Goal: Information Seeking & Learning: Find specific fact

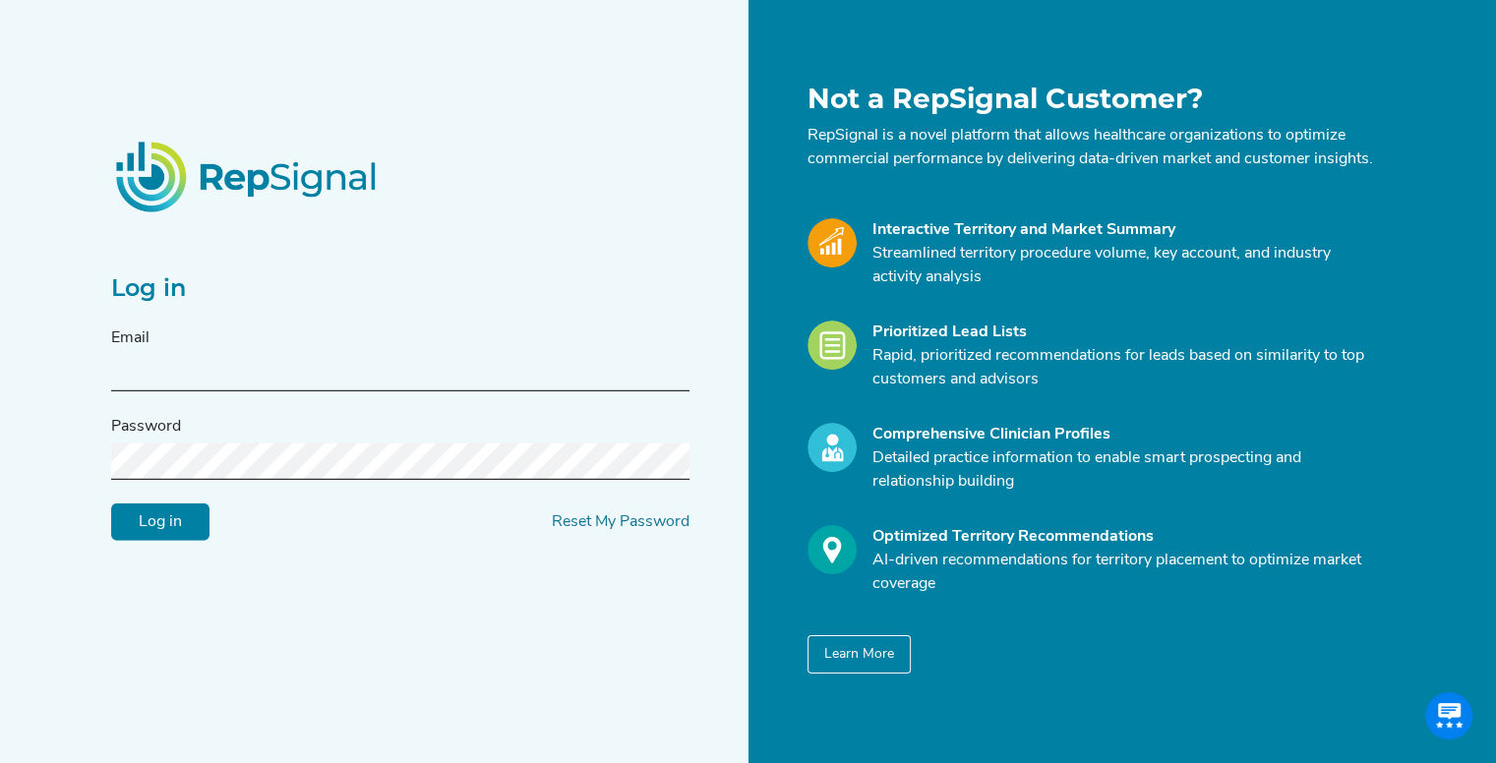
type input "[EMAIL_ADDRESS][DOMAIN_NAME]"
click at [175, 527] on input "Log in" at bounding box center [160, 522] width 98 height 37
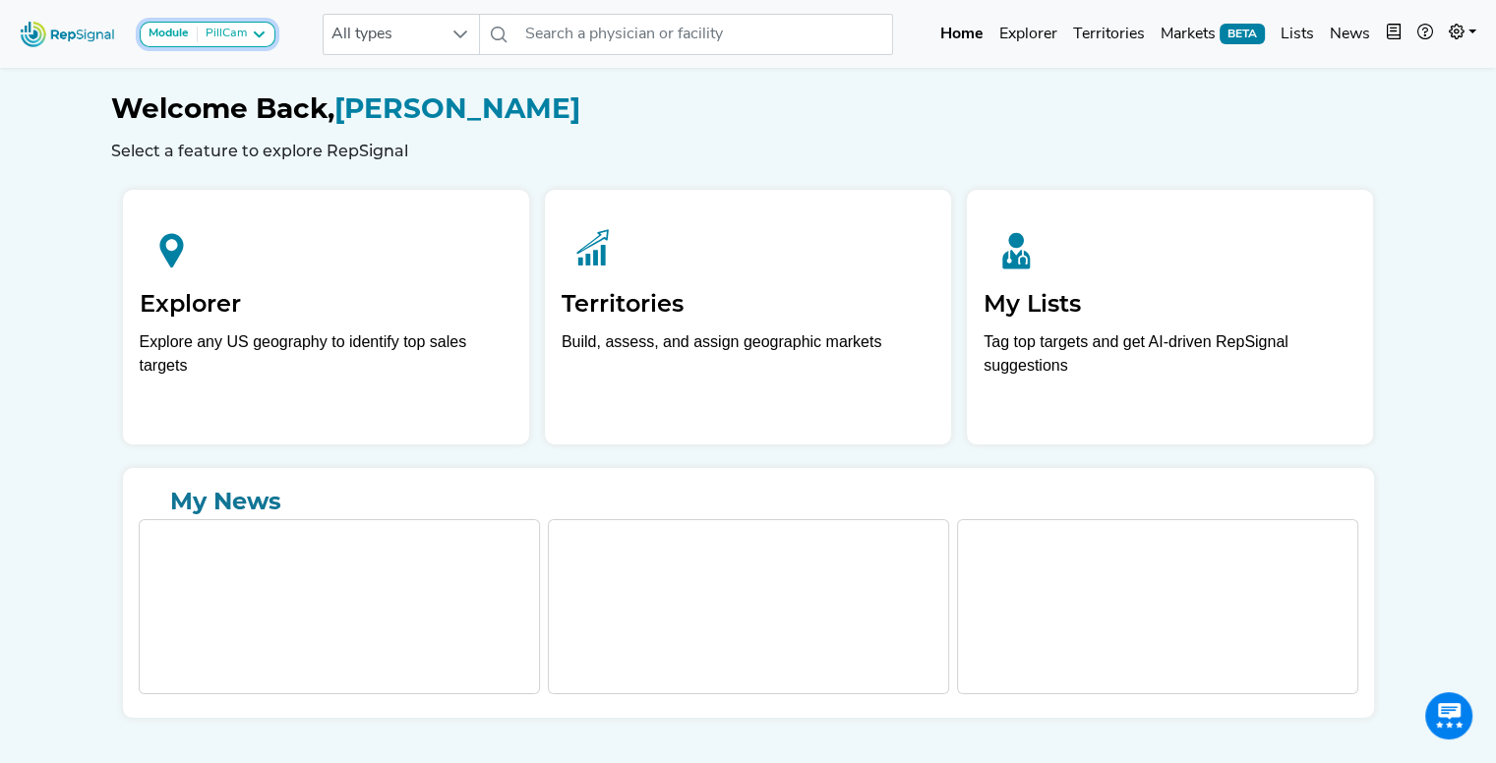
click at [198, 36] on div "PillCam" at bounding box center [222, 35] width 49 height 16
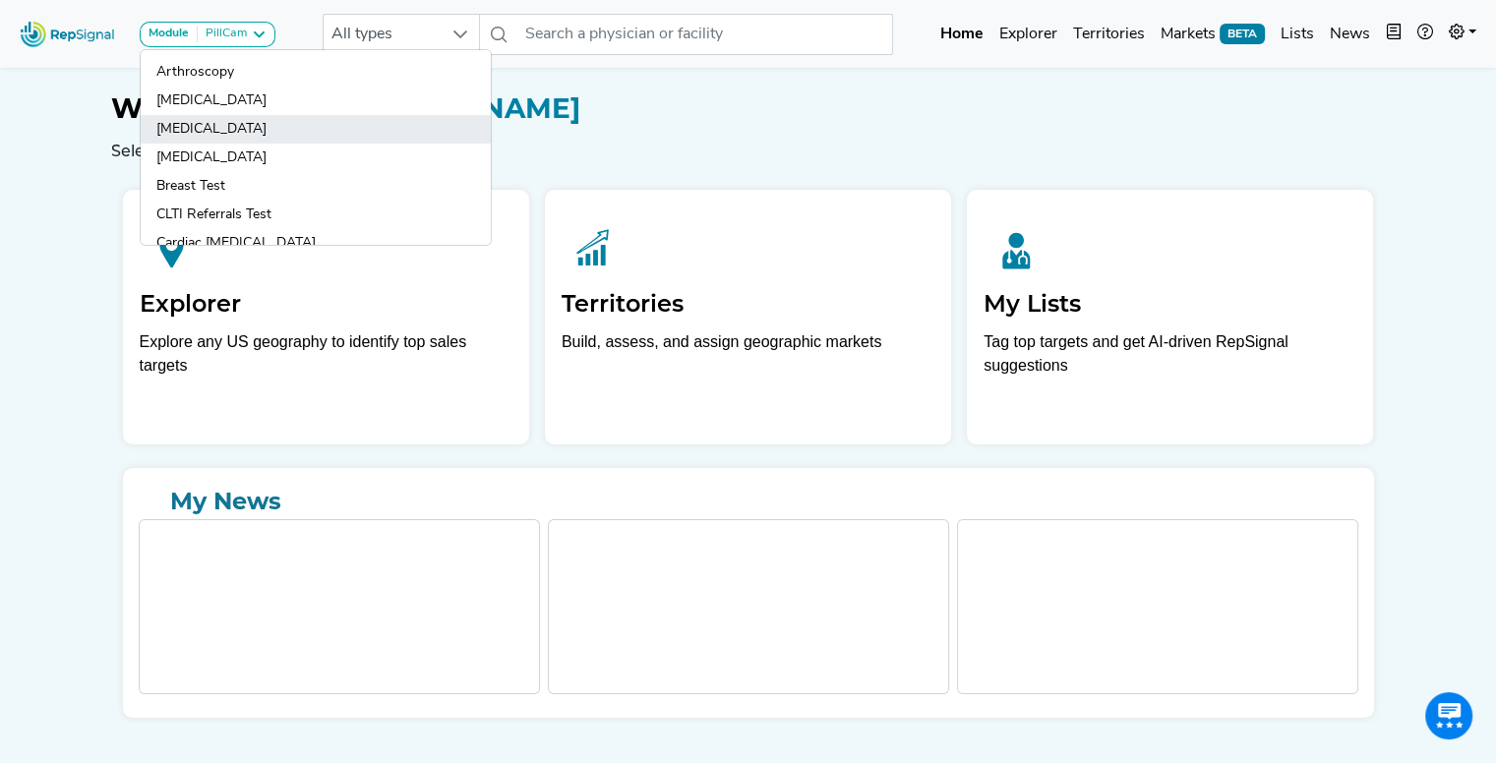
click at [225, 125] on link "[MEDICAL_DATA]" at bounding box center [316, 129] width 350 height 29
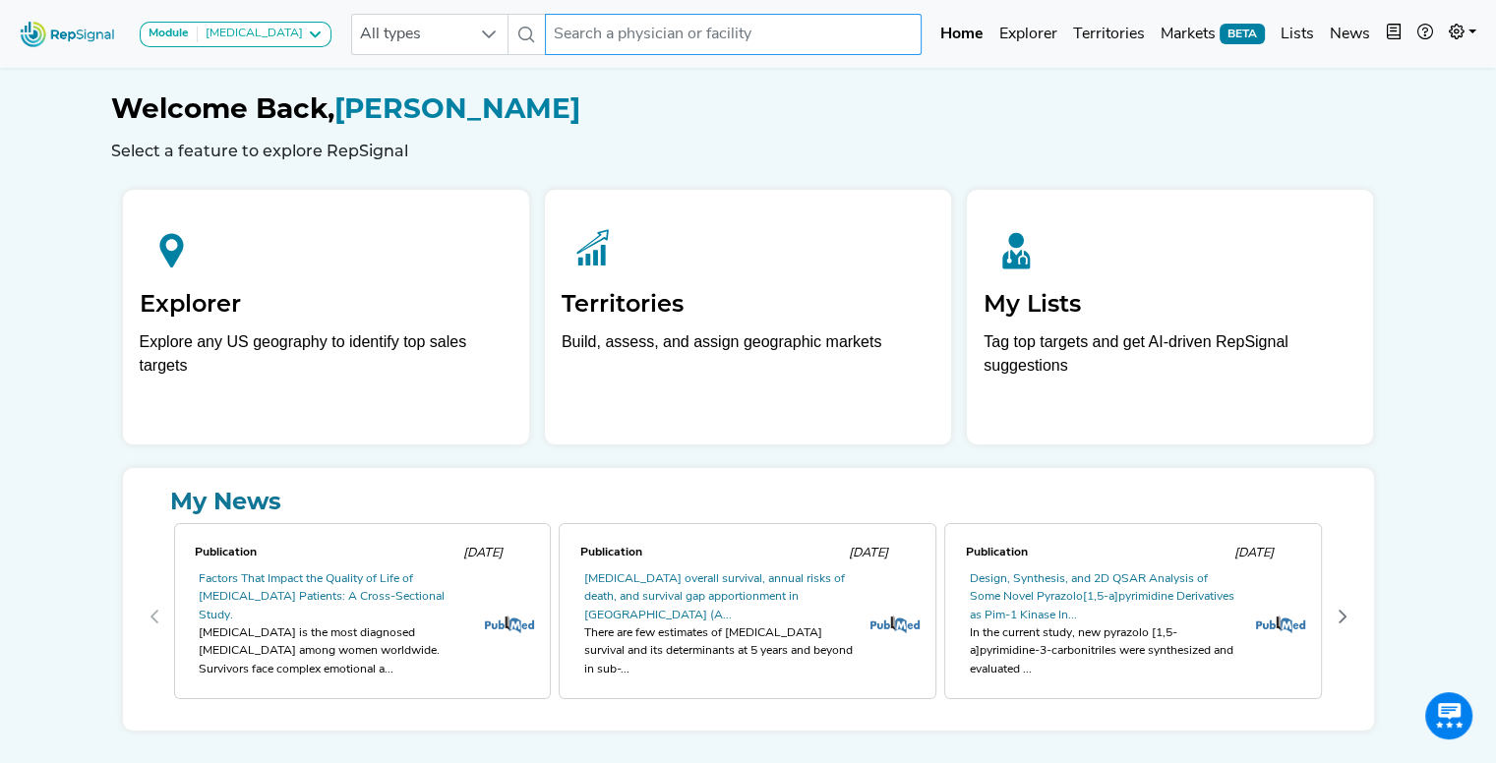
click at [629, 30] on input "text" at bounding box center [733, 34] width 376 height 41
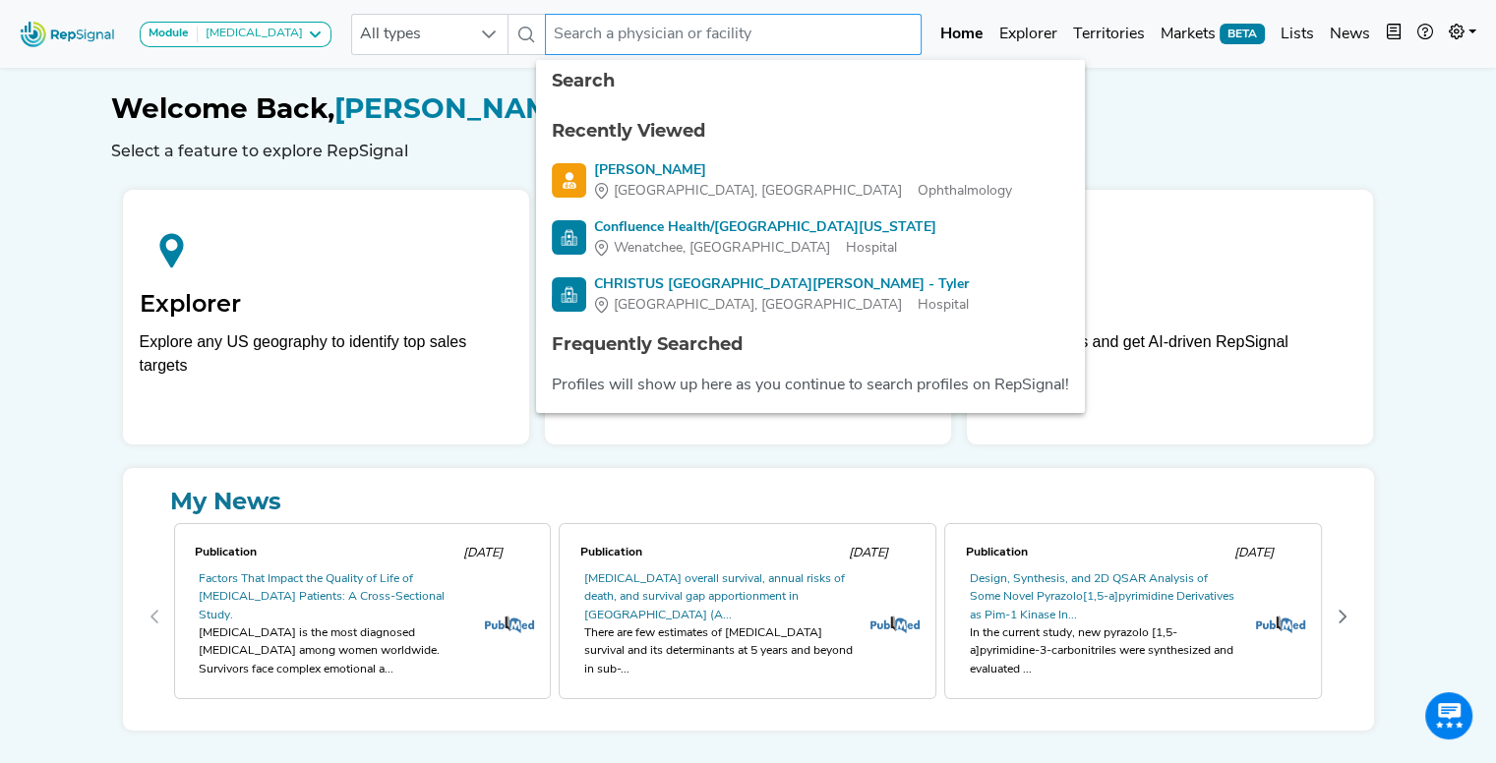
paste input "[PERSON_NAME]"
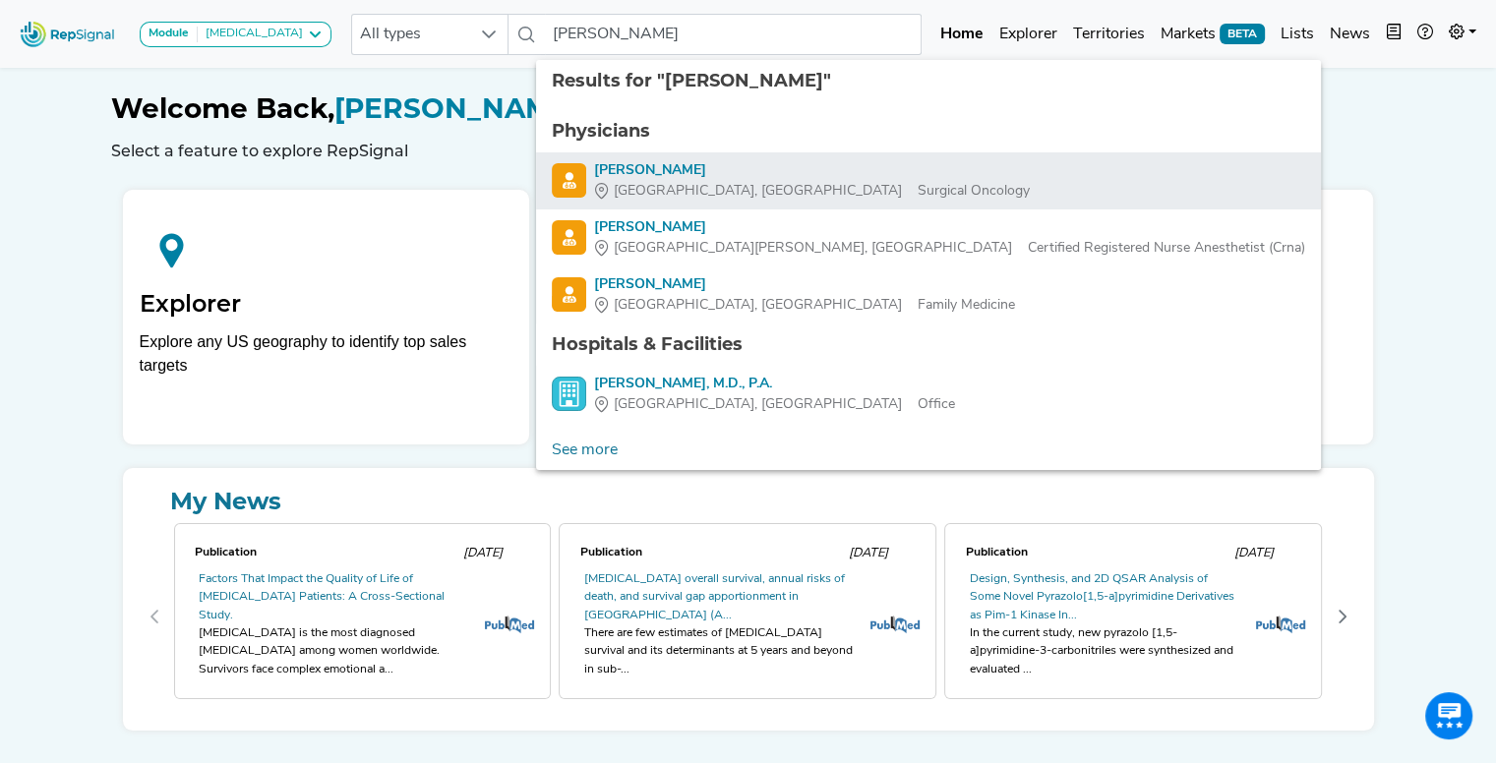
click at [669, 171] on div "[PERSON_NAME]" at bounding box center [812, 170] width 436 height 21
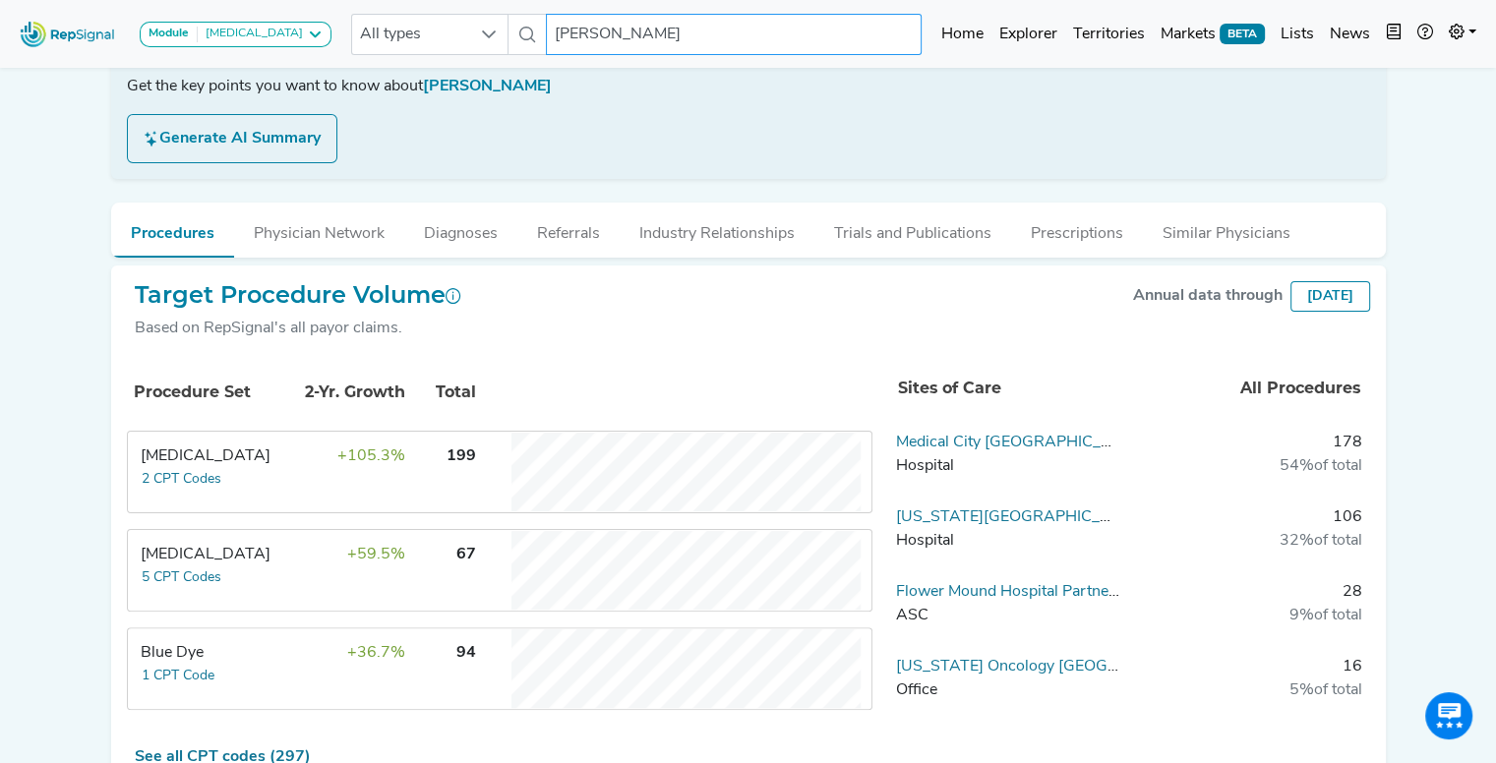
scroll to position [380, 0]
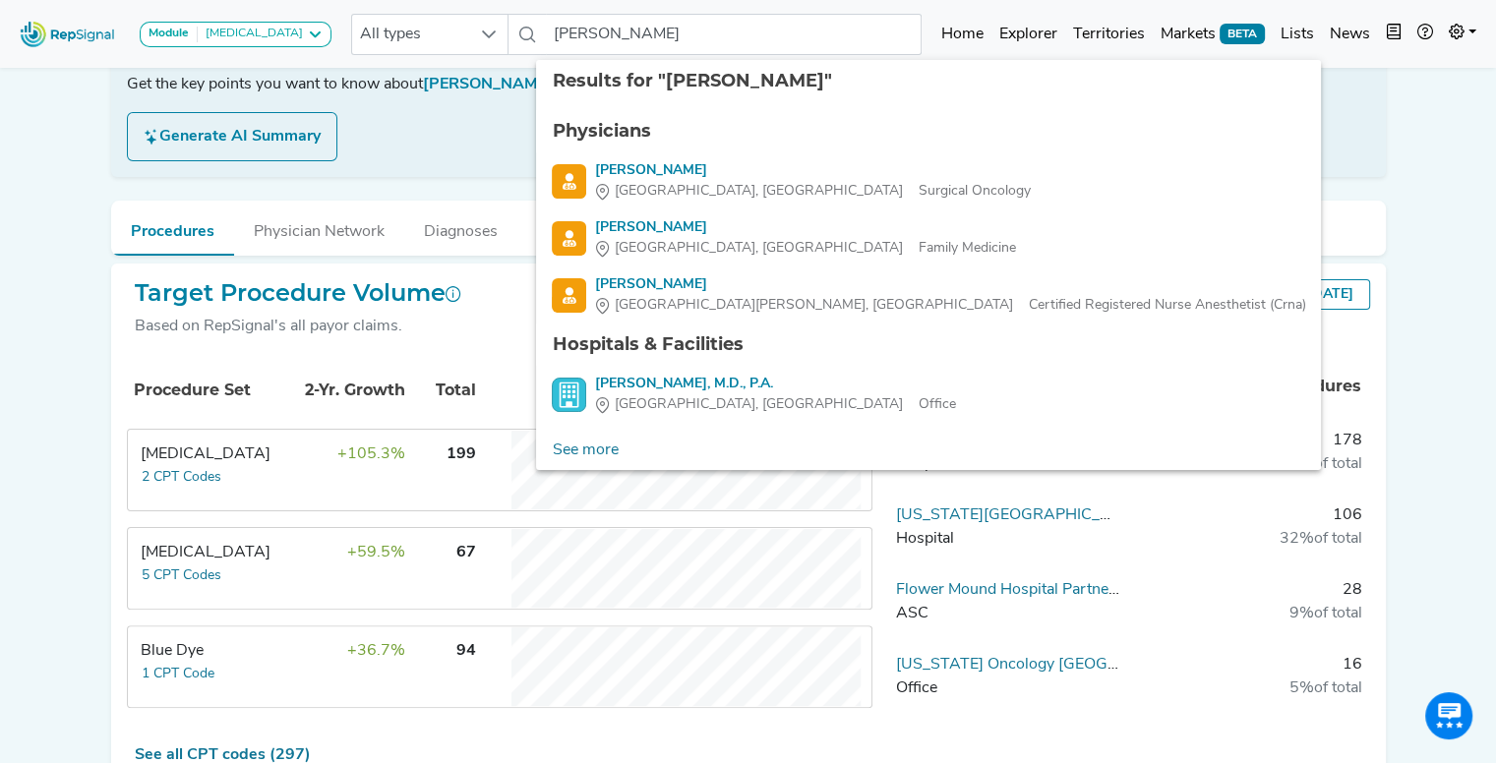
click at [42, 348] on div "Module [MEDICAL_DATA] Arthroscopy [MEDICAL_DATA] [MEDICAL_DATA] [MEDICAL_DATA] …" at bounding box center [748, 244] width 1496 height 1249
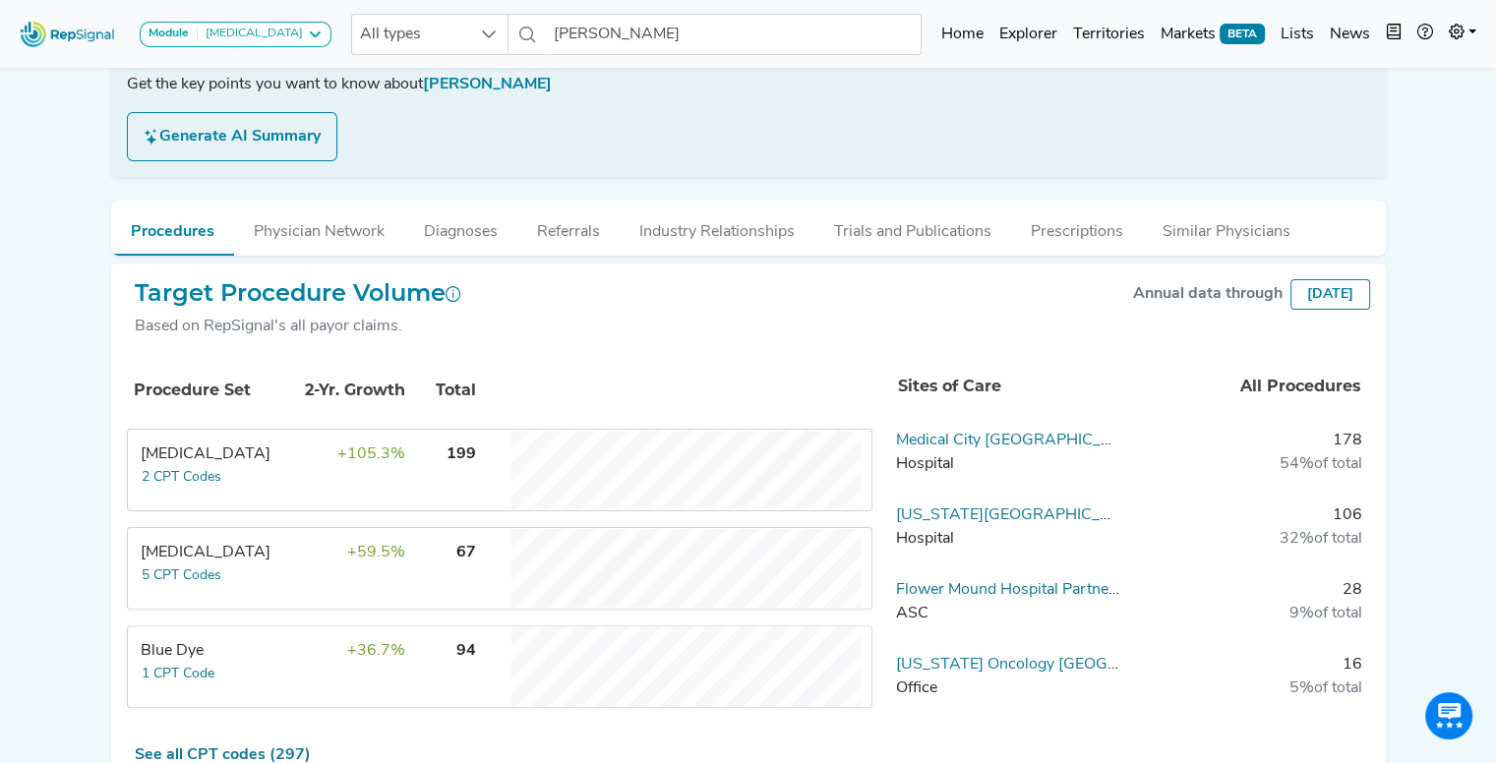
click at [81, 403] on div "Module [MEDICAL_DATA] Arthroscopy [MEDICAL_DATA] [MEDICAL_DATA] [MEDICAL_DATA] …" at bounding box center [748, 244] width 1496 height 1249
click at [641, 51] on input "[PERSON_NAME]" at bounding box center [734, 34] width 376 height 41
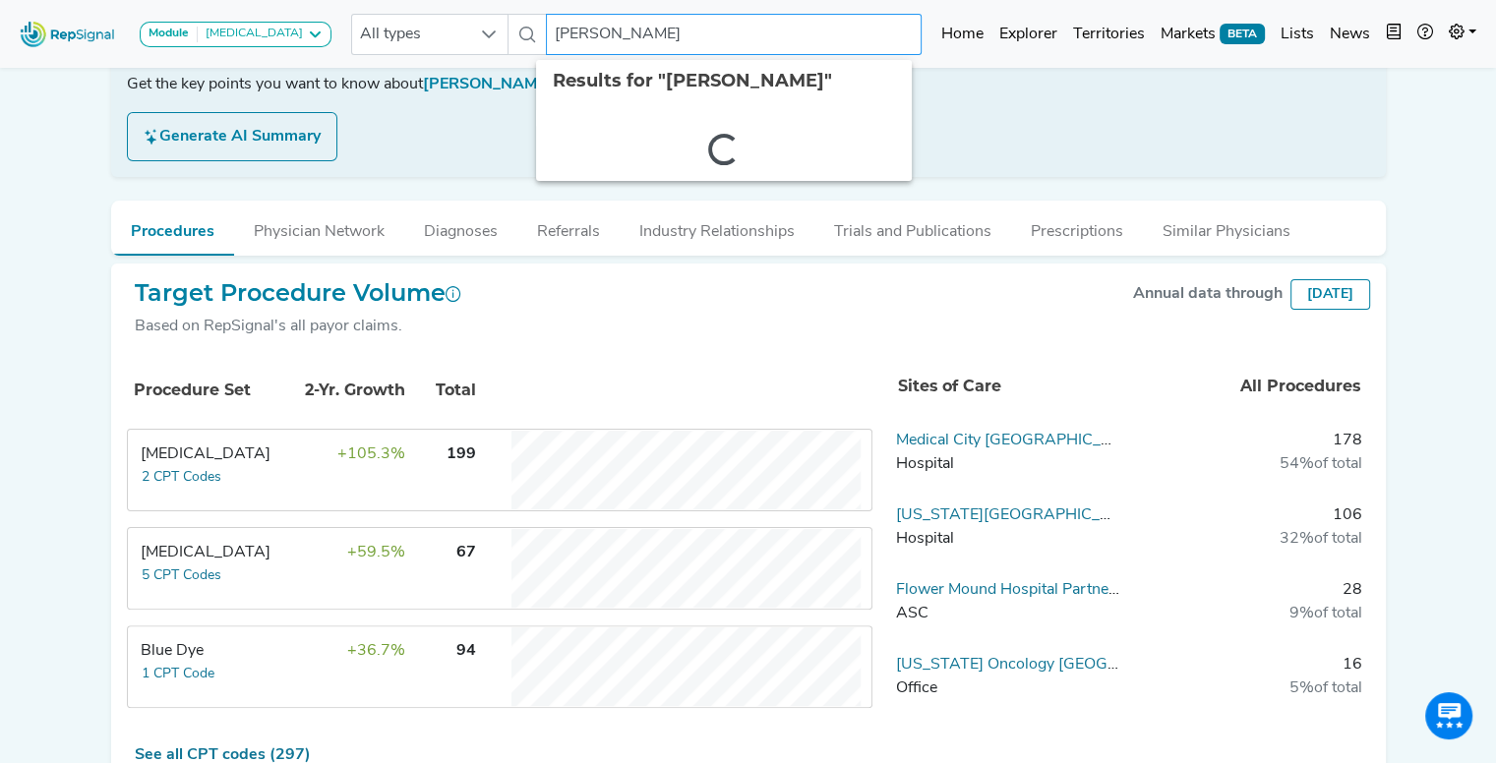
drag, startPoint x: 707, startPoint y: 38, endPoint x: 497, endPoint y: 58, distance: 211.4
click at [497, 58] on div "Module [MEDICAL_DATA] Arthroscopy [MEDICAL_DATA] [MEDICAL_DATA] [MEDICAL_DATA] …" at bounding box center [748, 34] width 1496 height 52
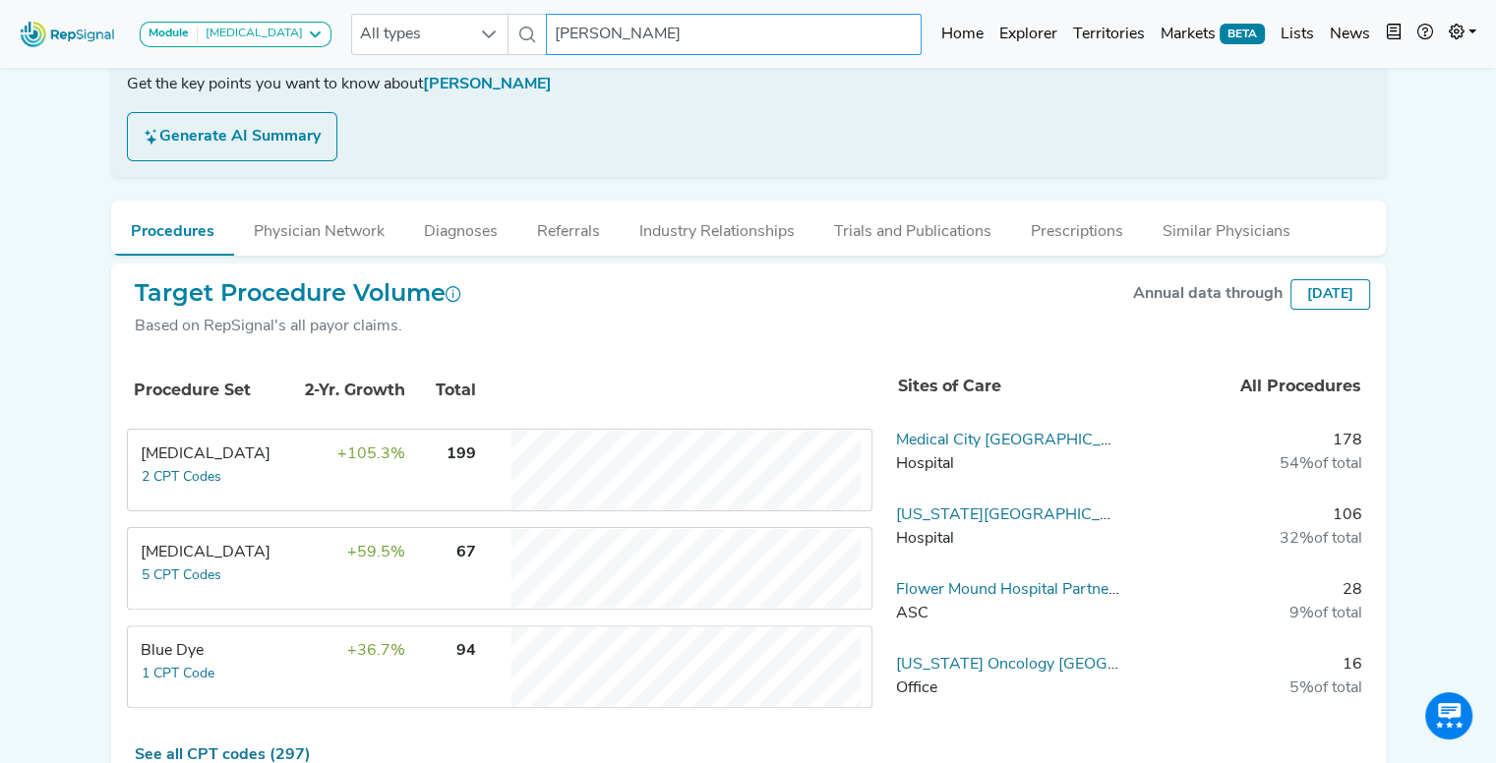
paste input "[PERSON_NAME]"
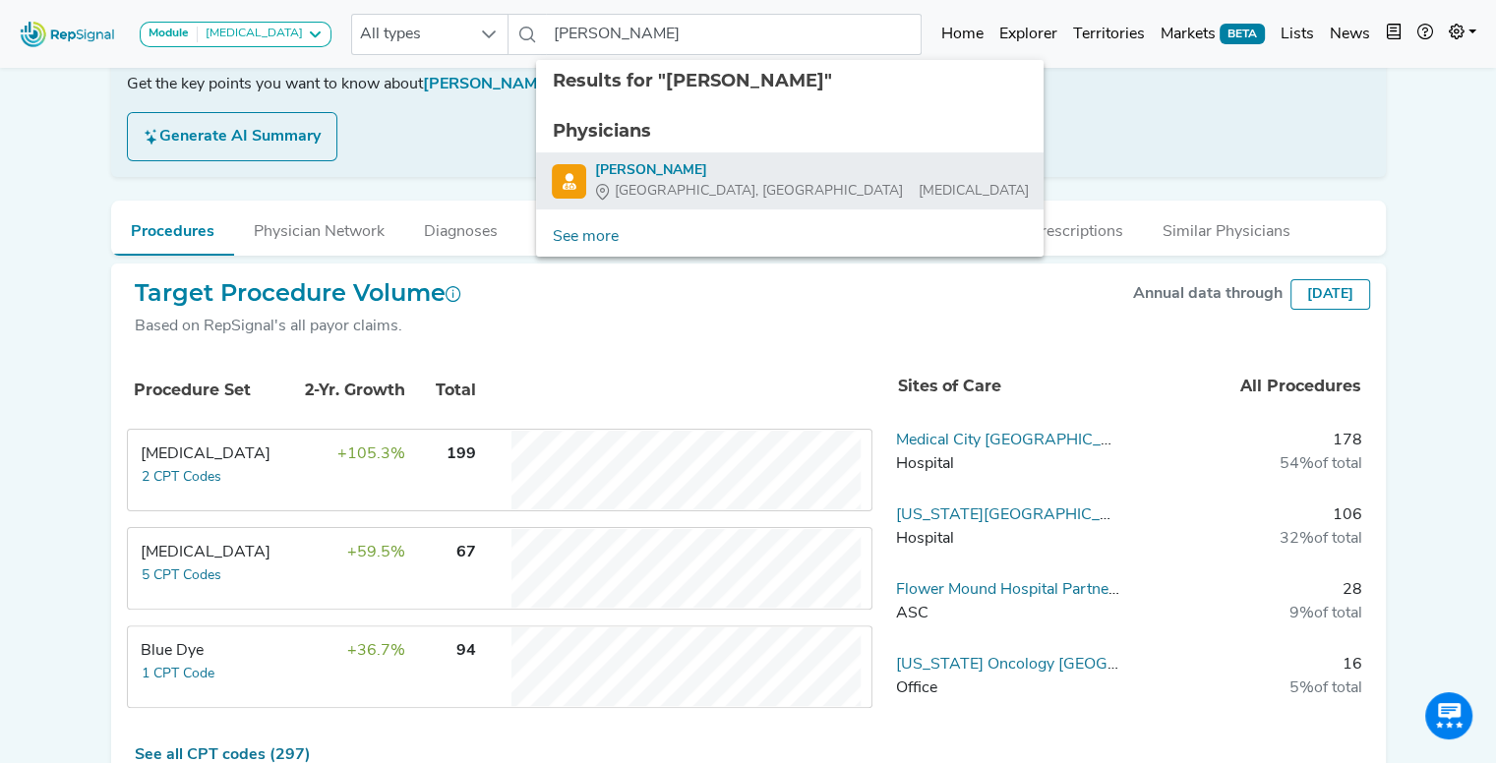
click at [609, 172] on div "[PERSON_NAME]" at bounding box center [811, 170] width 434 height 21
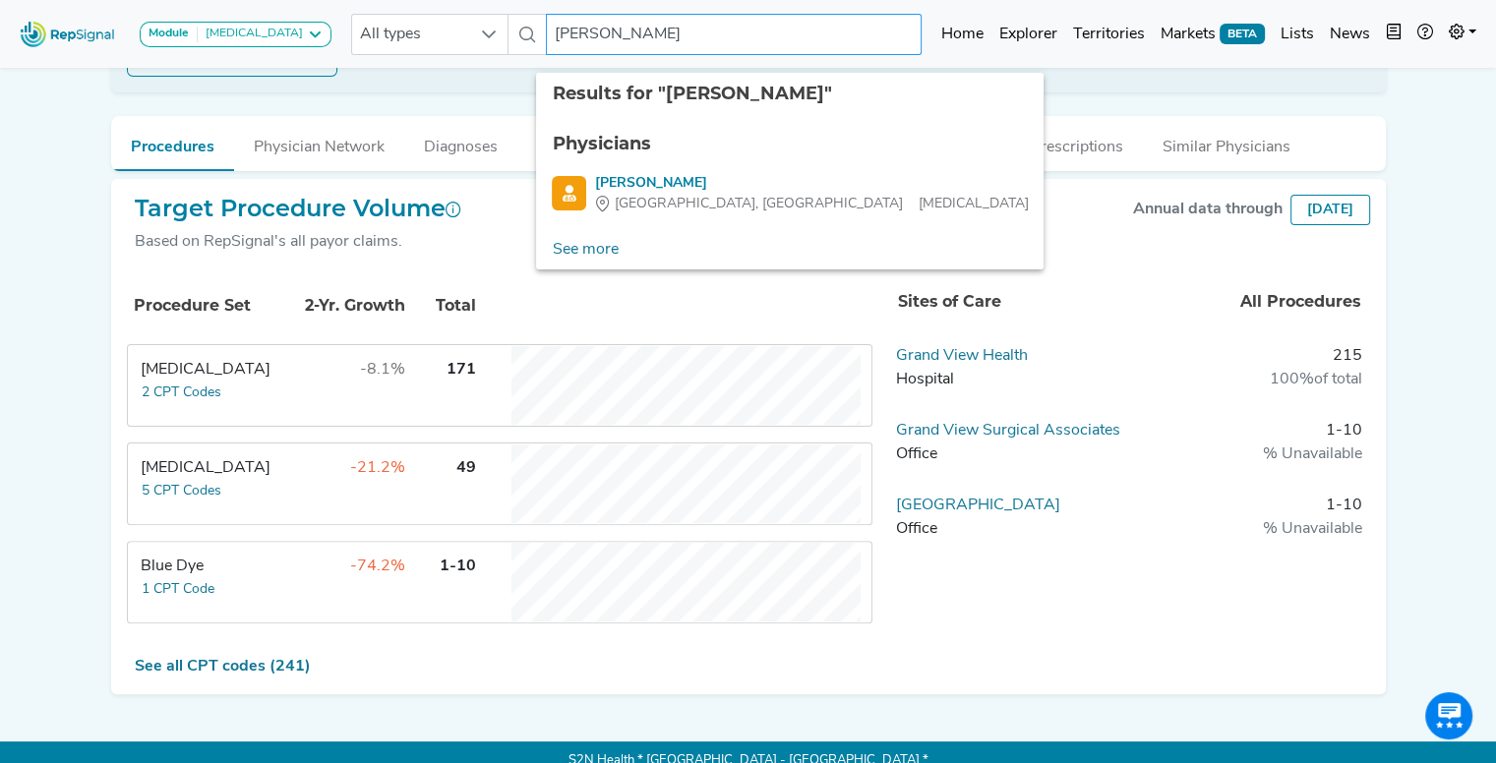
scroll to position [438, 0]
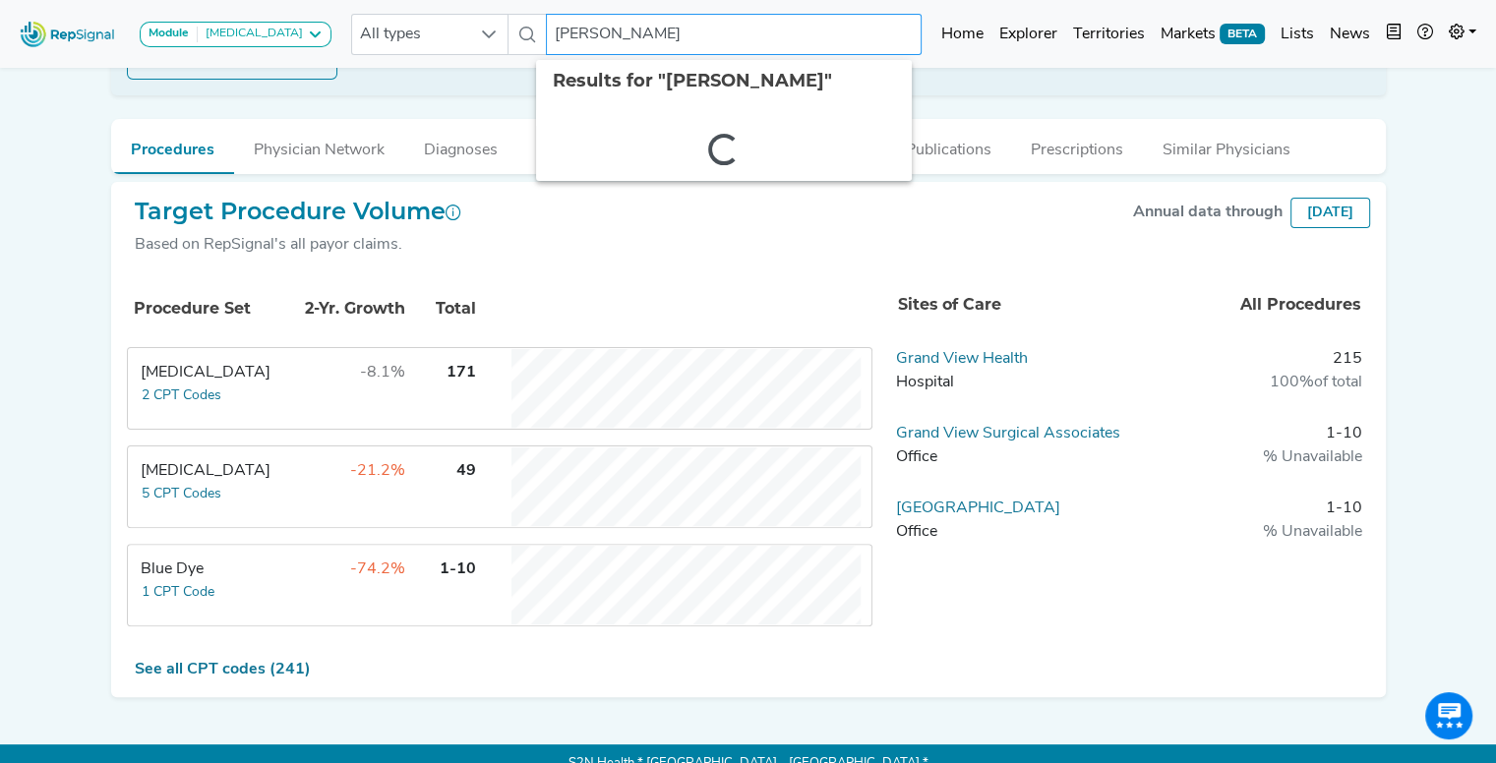
click at [648, 31] on input "[PERSON_NAME]" at bounding box center [734, 34] width 376 height 41
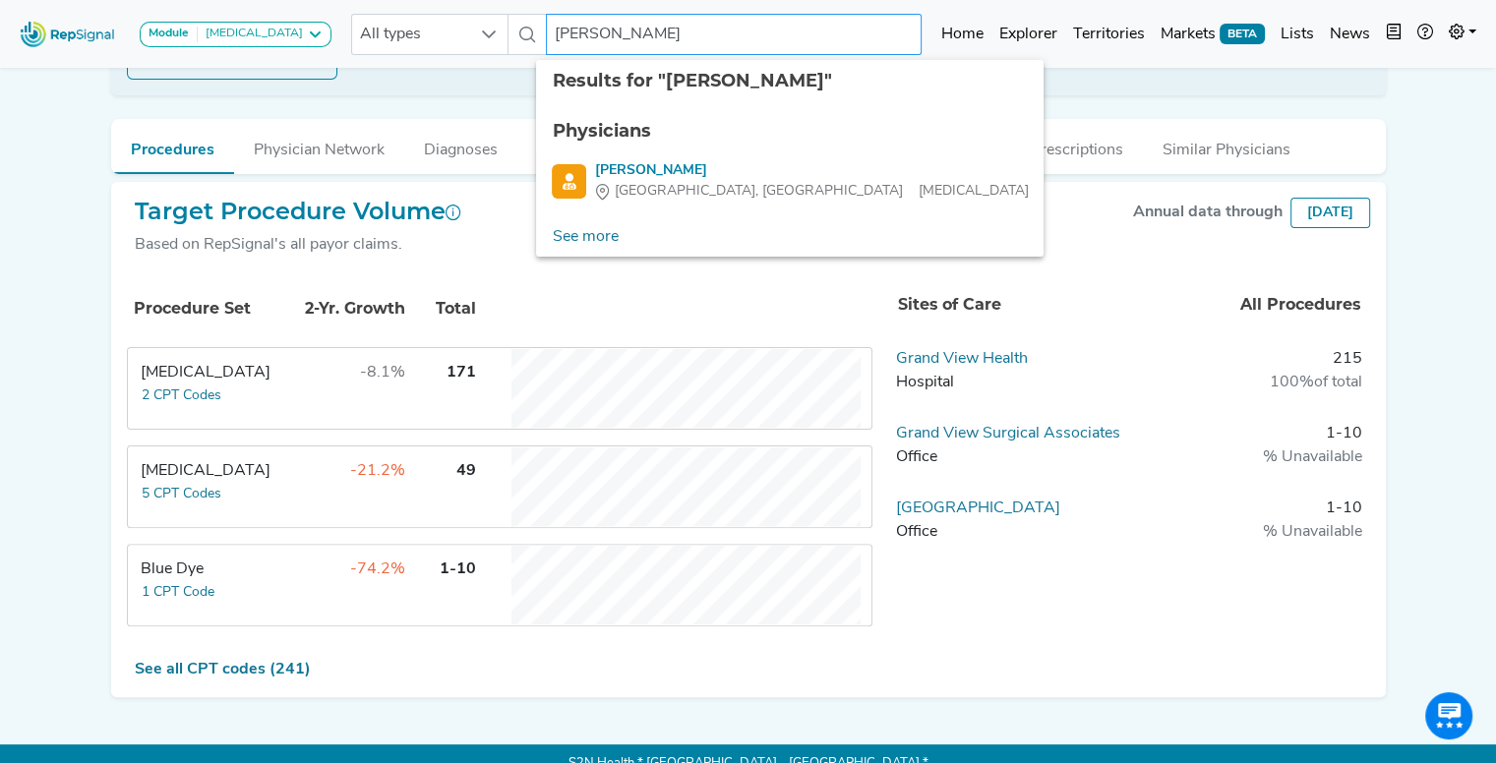
drag, startPoint x: 682, startPoint y: 30, endPoint x: 503, endPoint y: 30, distance: 179.0
click at [503, 30] on div "All types [PERSON_NAME] 2 results are available" at bounding box center [636, 34] width 570 height 41
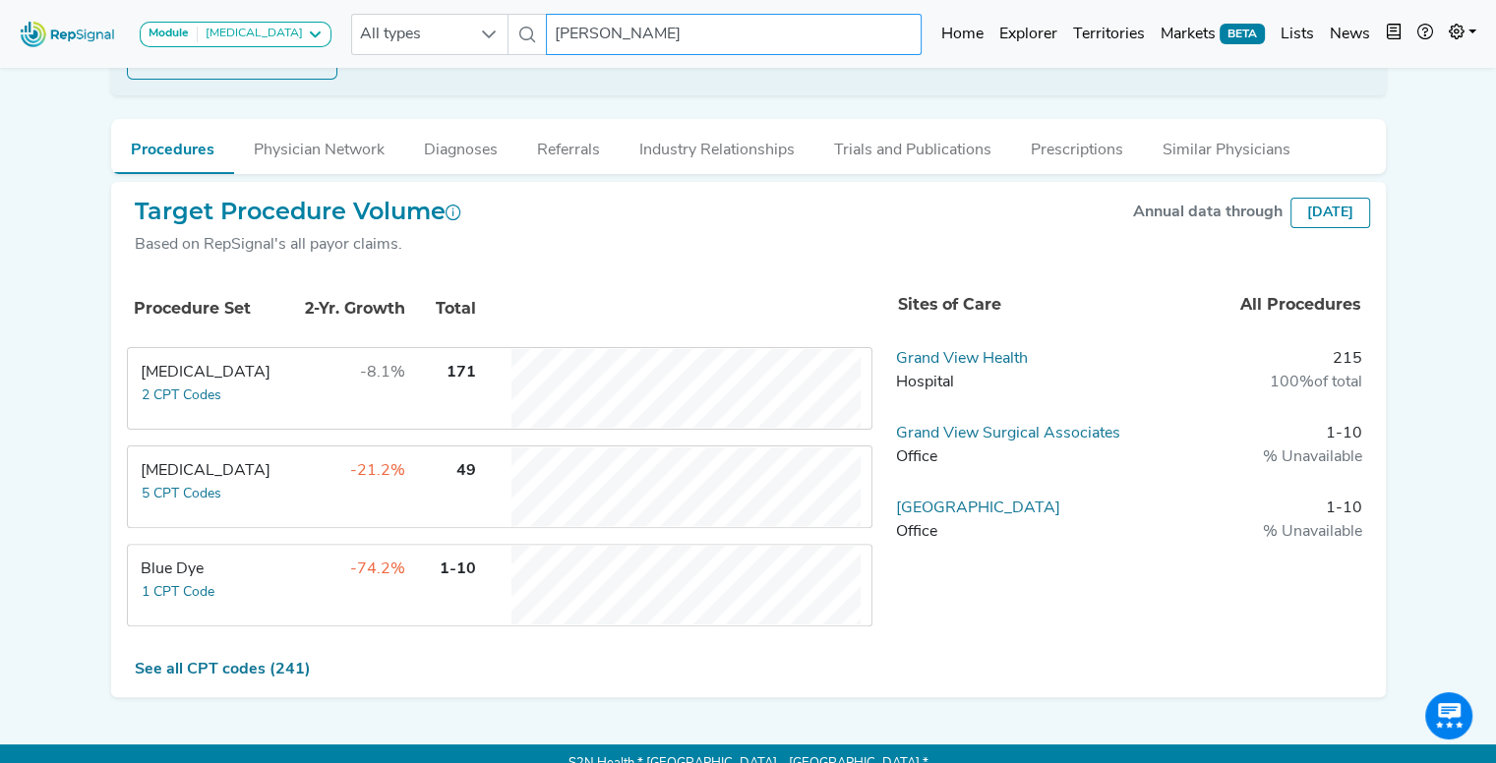
paste input "[PERSON_NAME]"
type input "[PERSON_NAME]"
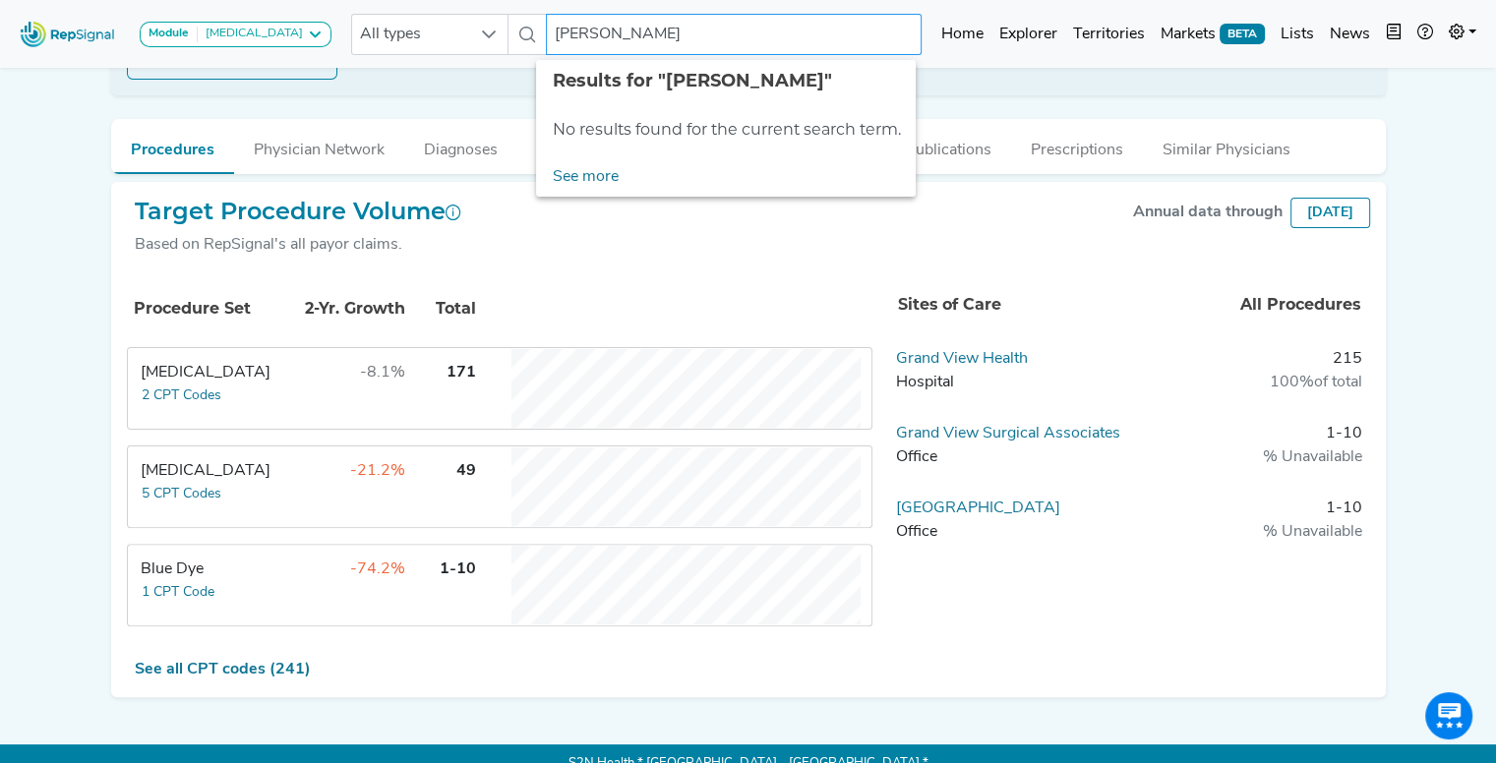
click at [761, 44] on input "[PERSON_NAME]" at bounding box center [734, 34] width 376 height 41
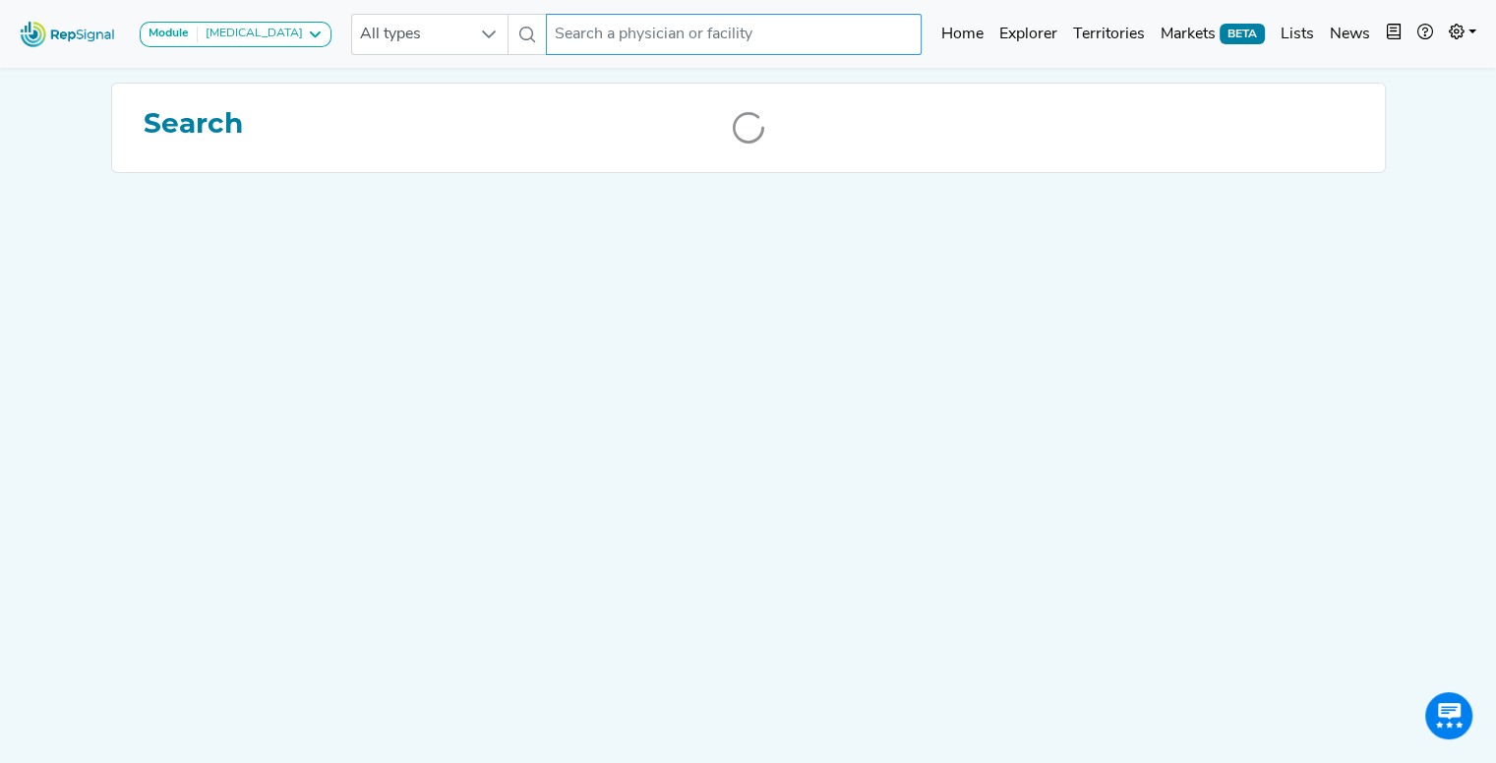
click at [711, 30] on input "text" at bounding box center [734, 34] width 376 height 41
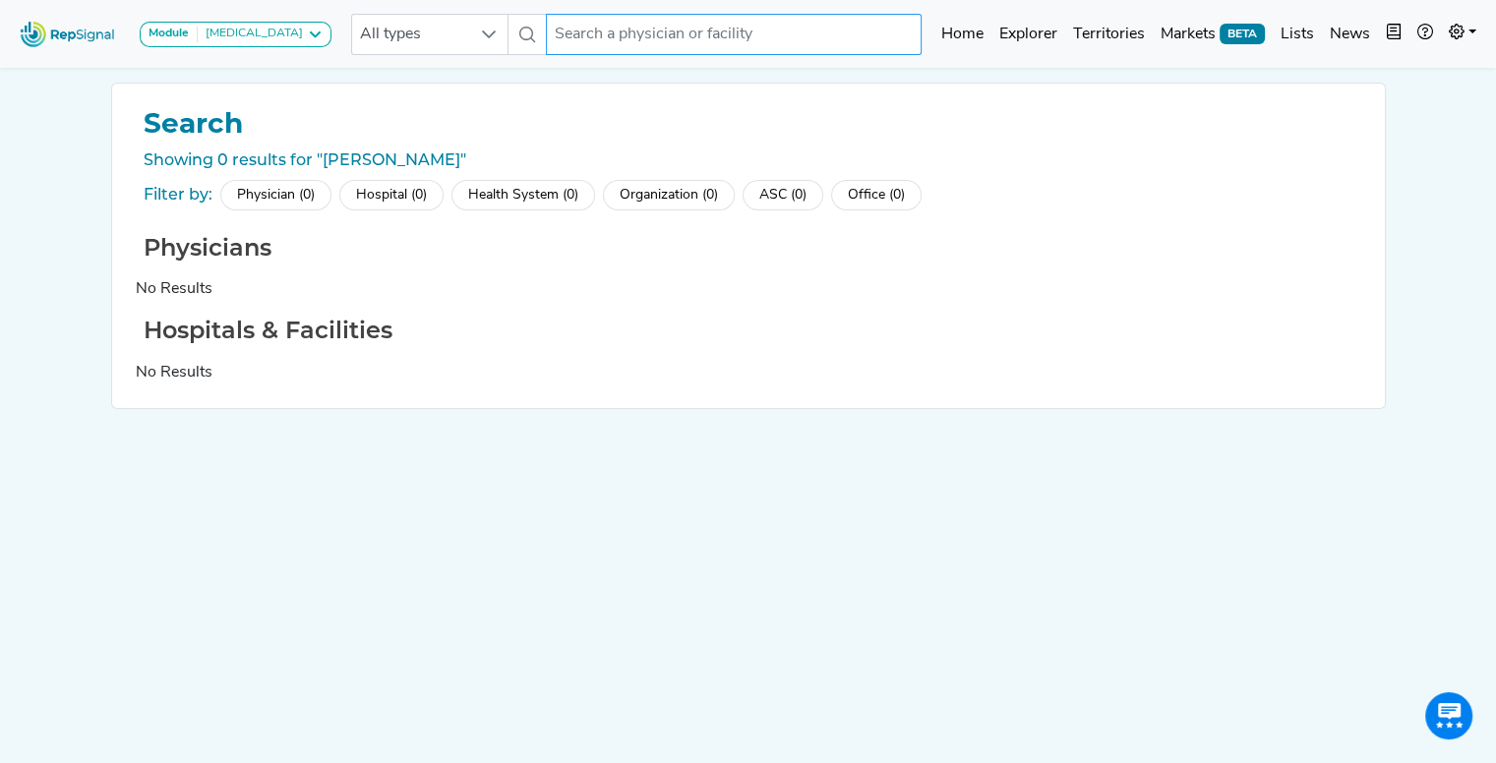
click at [688, 39] on input "text" at bounding box center [734, 34] width 376 height 41
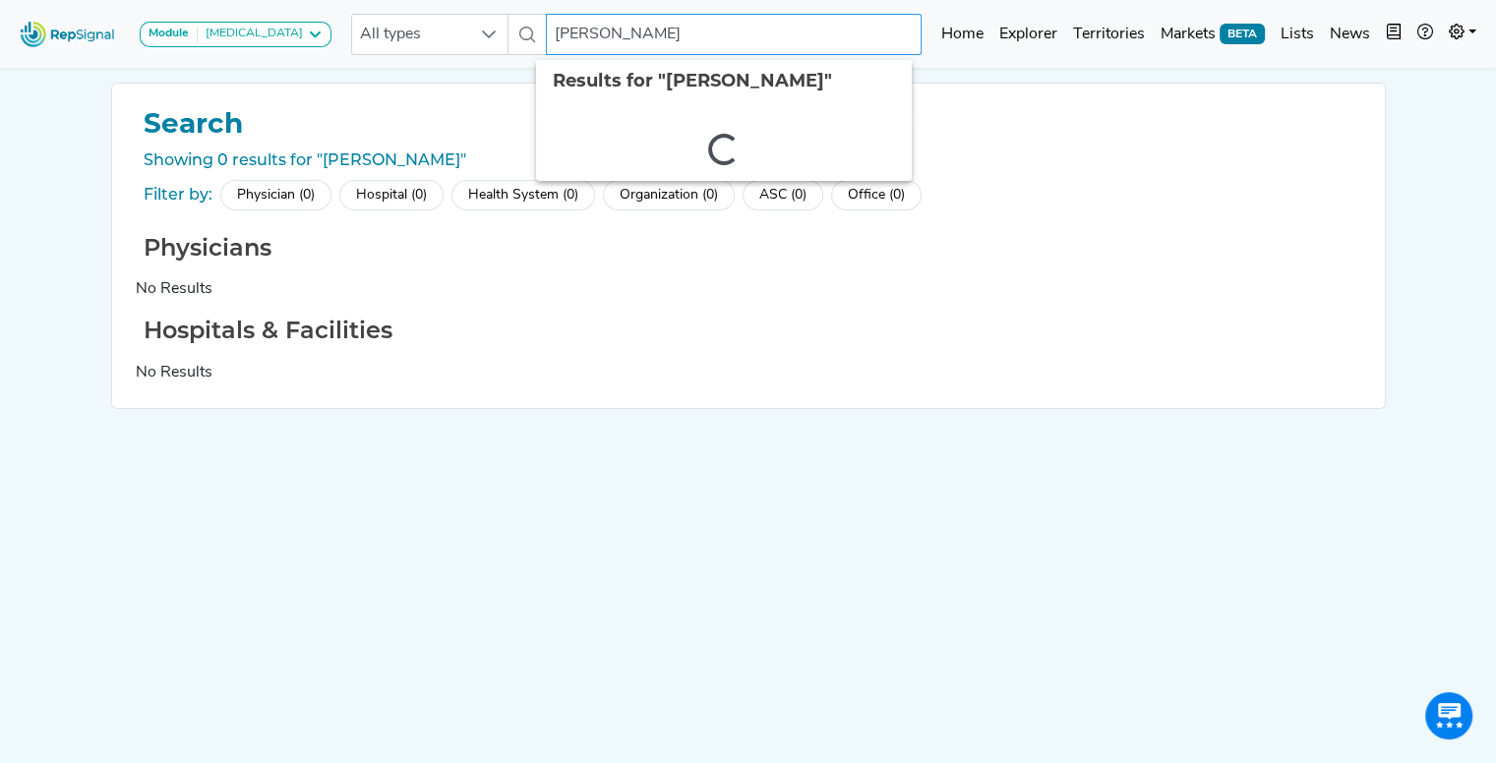
click at [645, 34] on input "[PERSON_NAME]" at bounding box center [734, 34] width 376 height 41
drag, startPoint x: 611, startPoint y: 30, endPoint x: 518, endPoint y: 30, distance: 92.5
click at [518, 30] on div "All types [PERSON_NAME] No results found" at bounding box center [636, 34] width 570 height 41
click at [660, 36] on input "TURKELTAUB" at bounding box center [734, 34] width 376 height 41
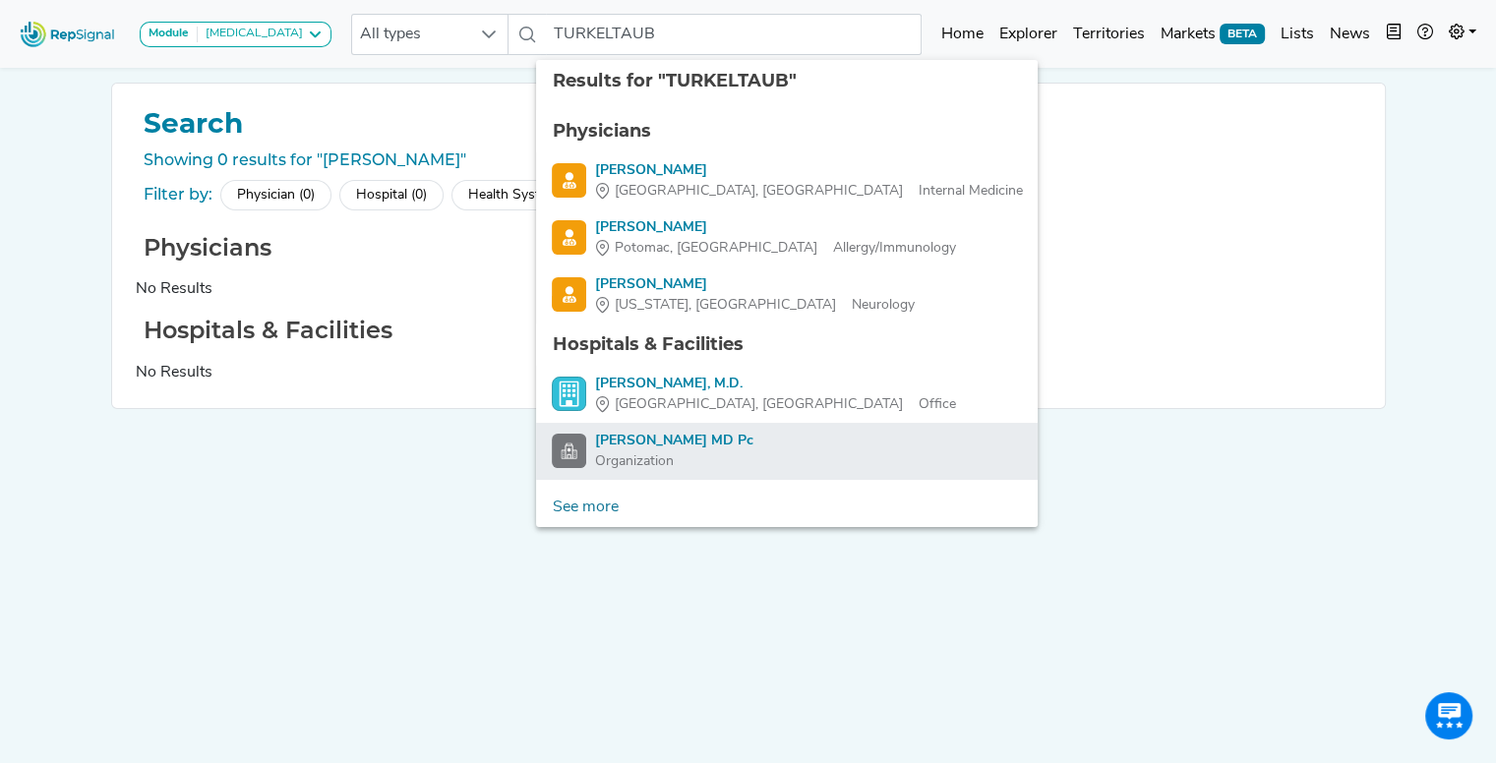
click at [683, 442] on div "[PERSON_NAME] MD Pc" at bounding box center [673, 441] width 158 height 21
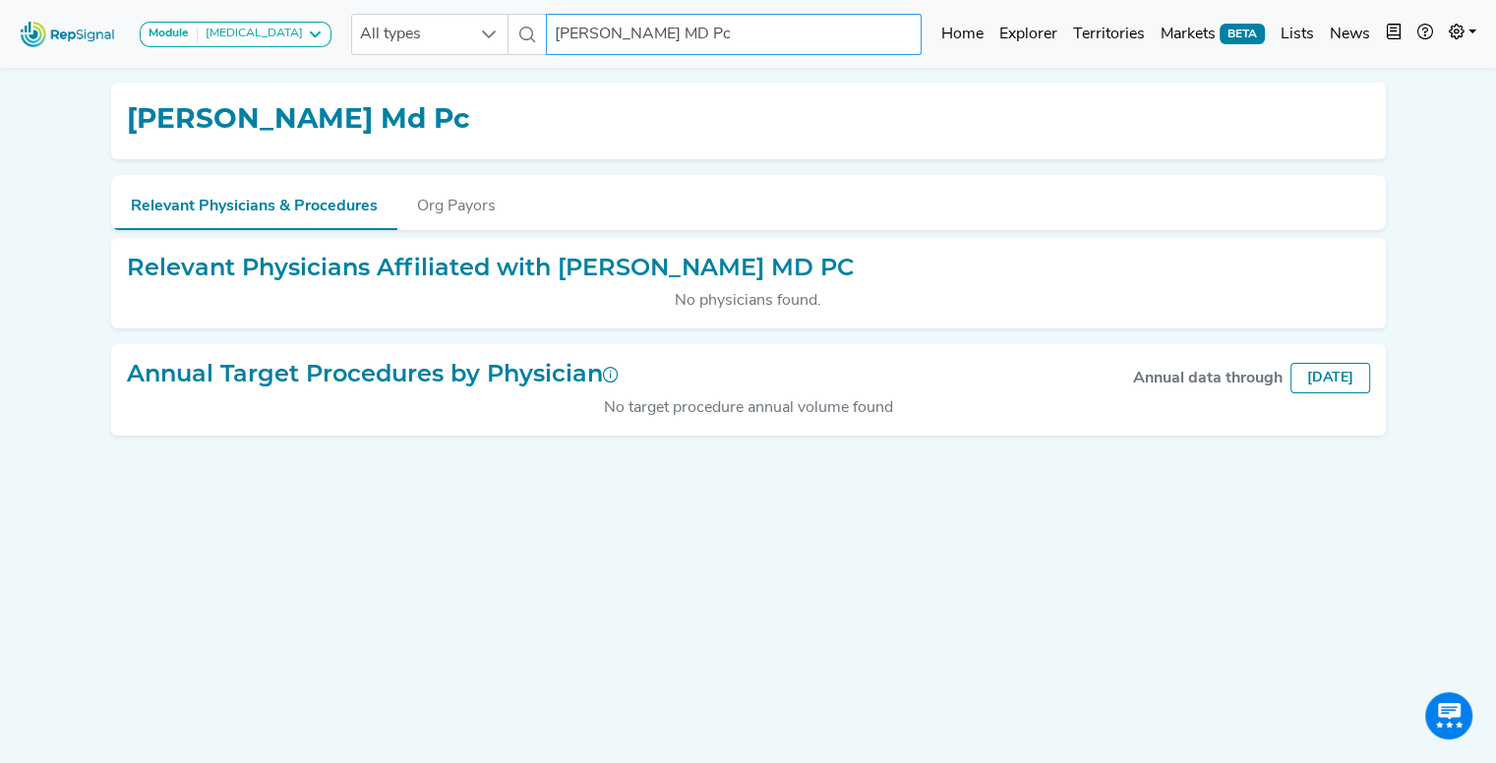
drag, startPoint x: 618, startPoint y: 32, endPoint x: 511, endPoint y: 35, distance: 106.3
click at [511, 35] on div "All types [PERSON_NAME] MD Pc No results found" at bounding box center [636, 34] width 570 height 41
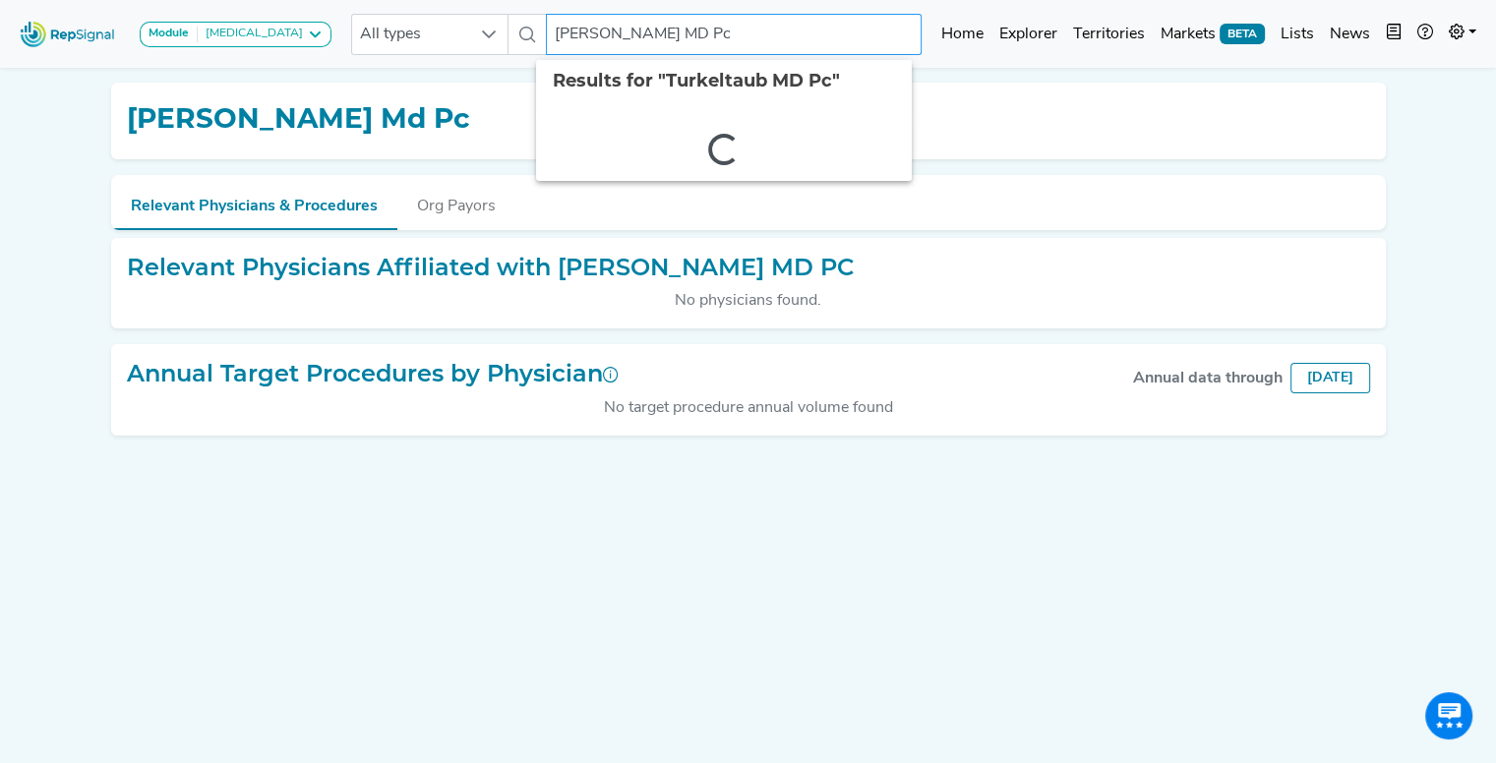
click at [722, 30] on input "[PERSON_NAME] MD Pc" at bounding box center [734, 34] width 376 height 41
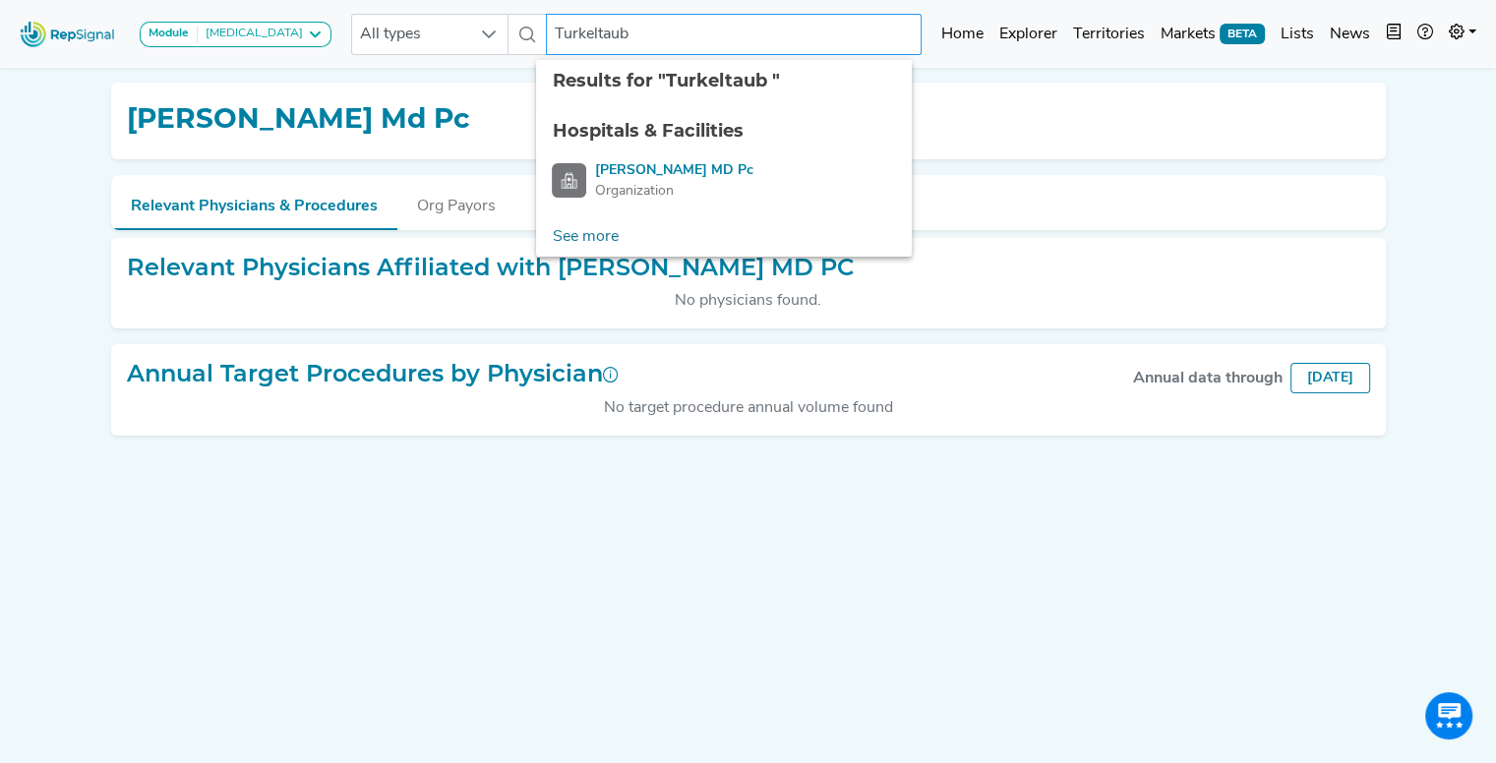
type input "Turkeltaub"
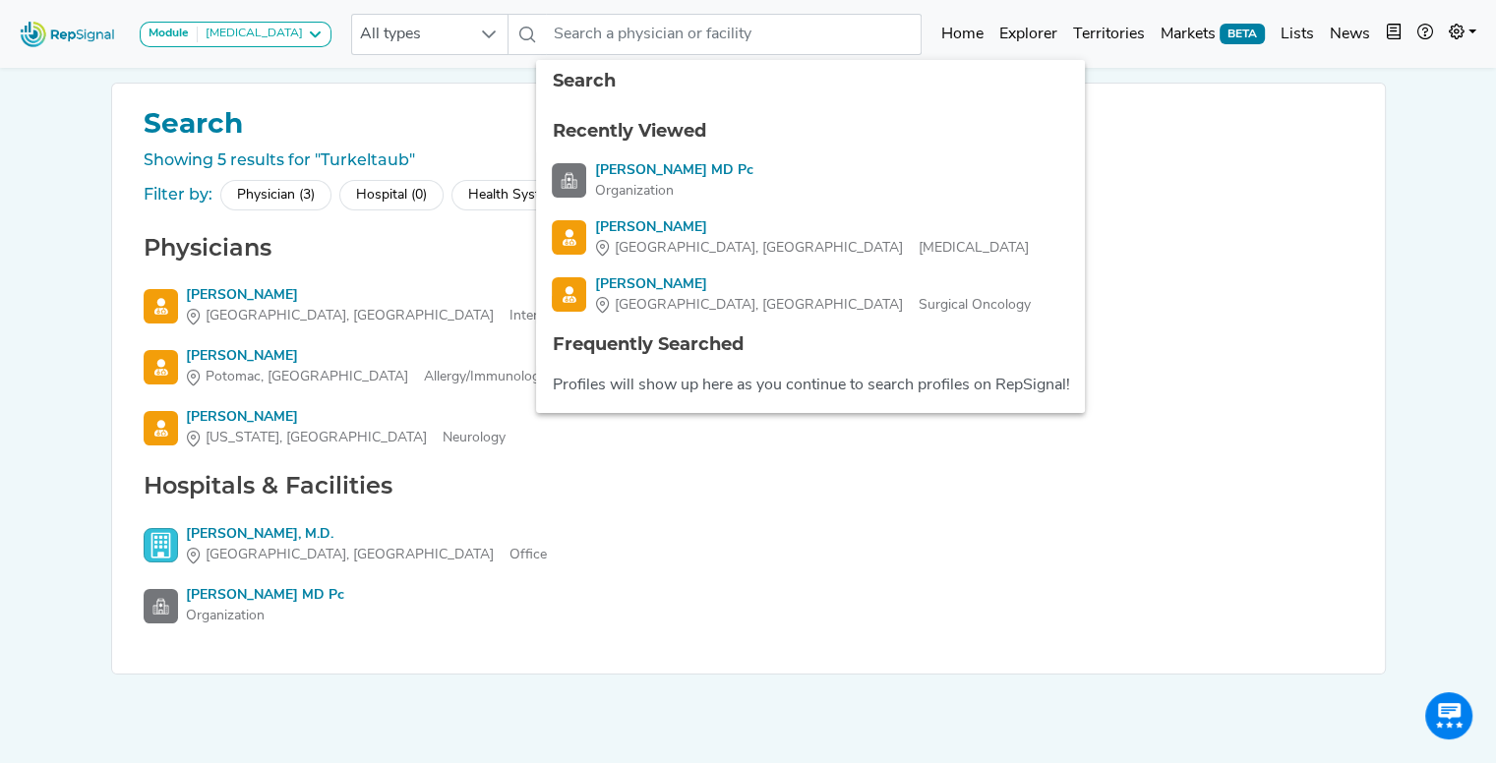
click at [350, 674] on div "Search Showing 5 results for "Turkeltaub" Filter by: Physician (3) Hospital (0)…" at bounding box center [748, 407] width 1298 height 649
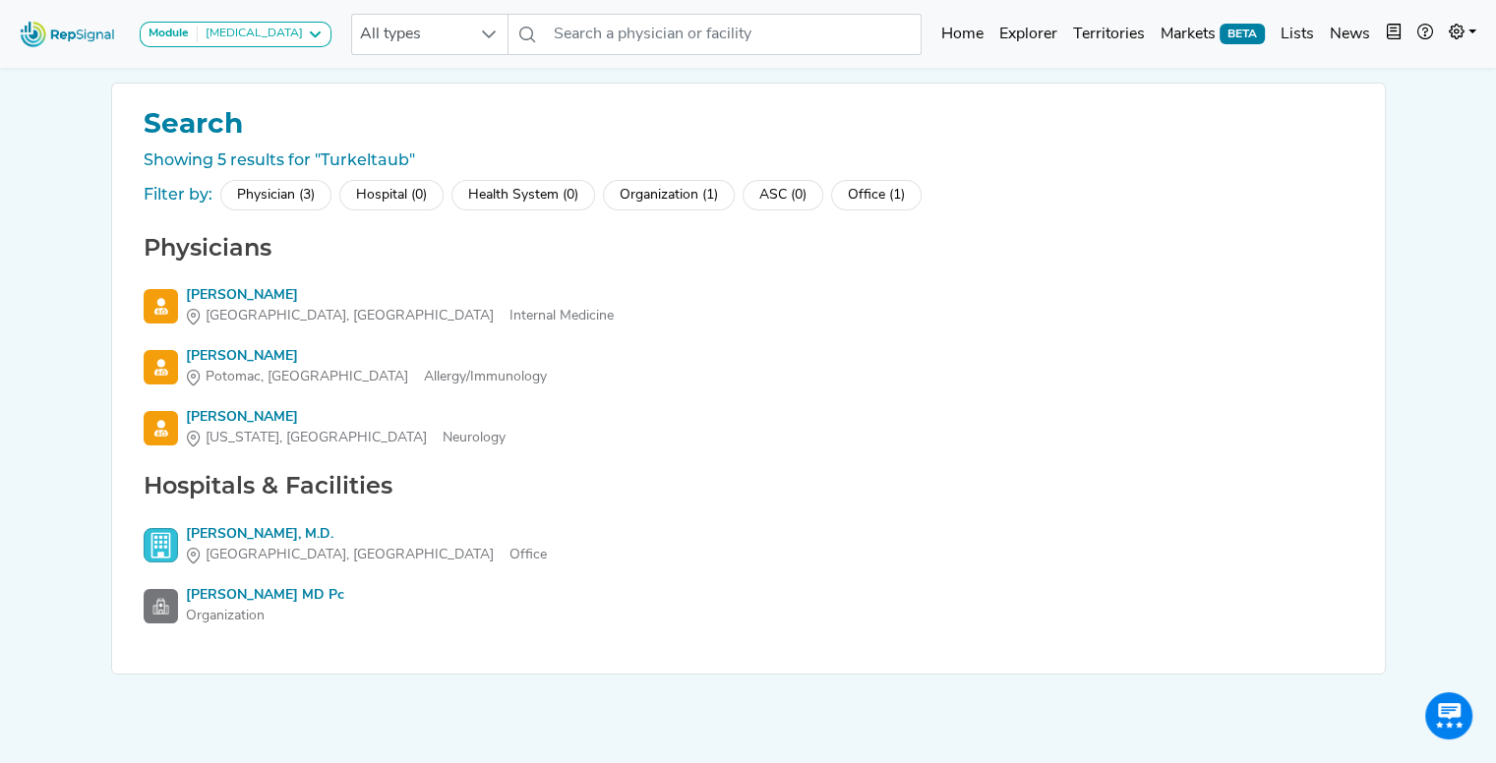
click at [264, 183] on div "Physician (3)" at bounding box center [275, 195] width 111 height 30
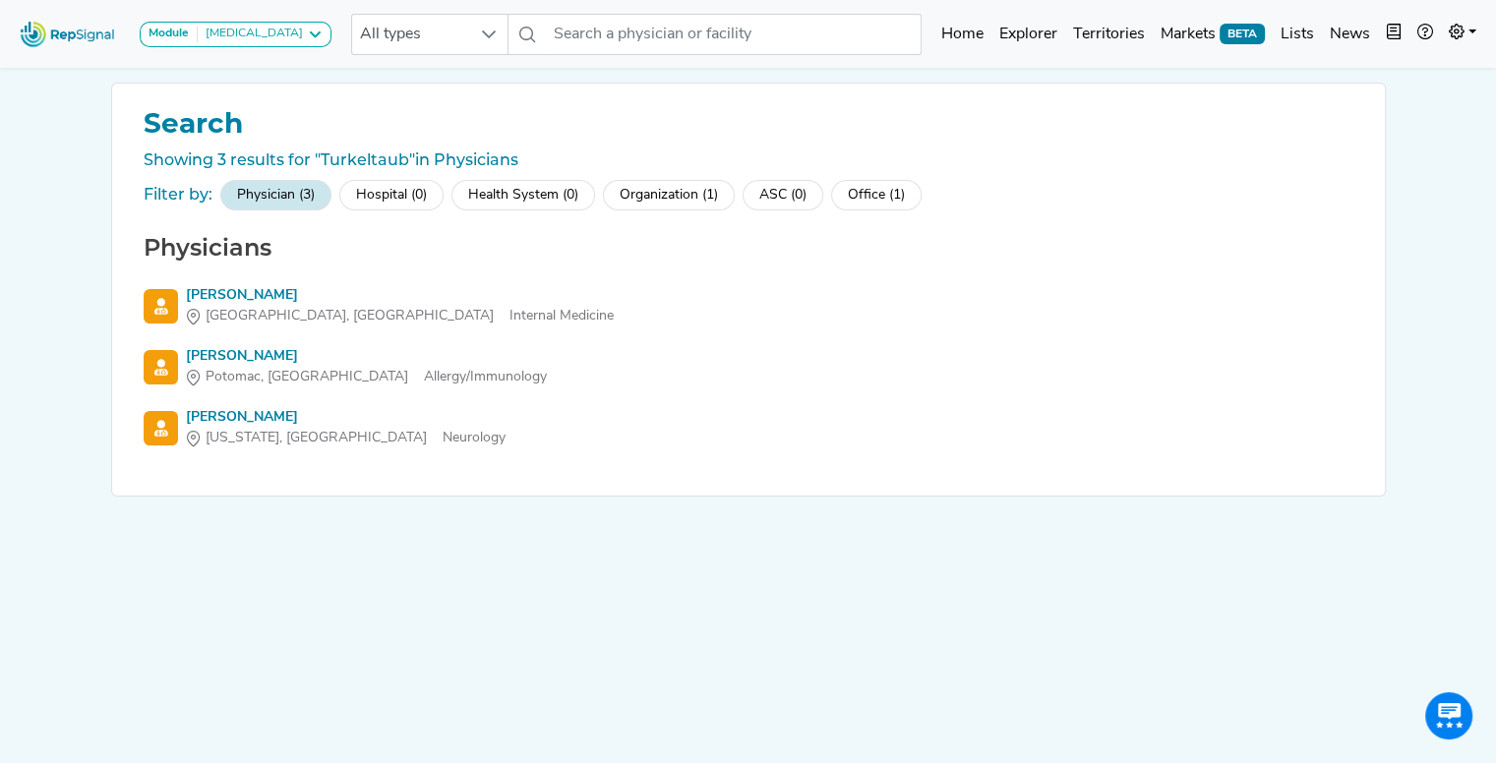
click at [290, 190] on div "Physician (3)" at bounding box center [275, 195] width 111 height 30
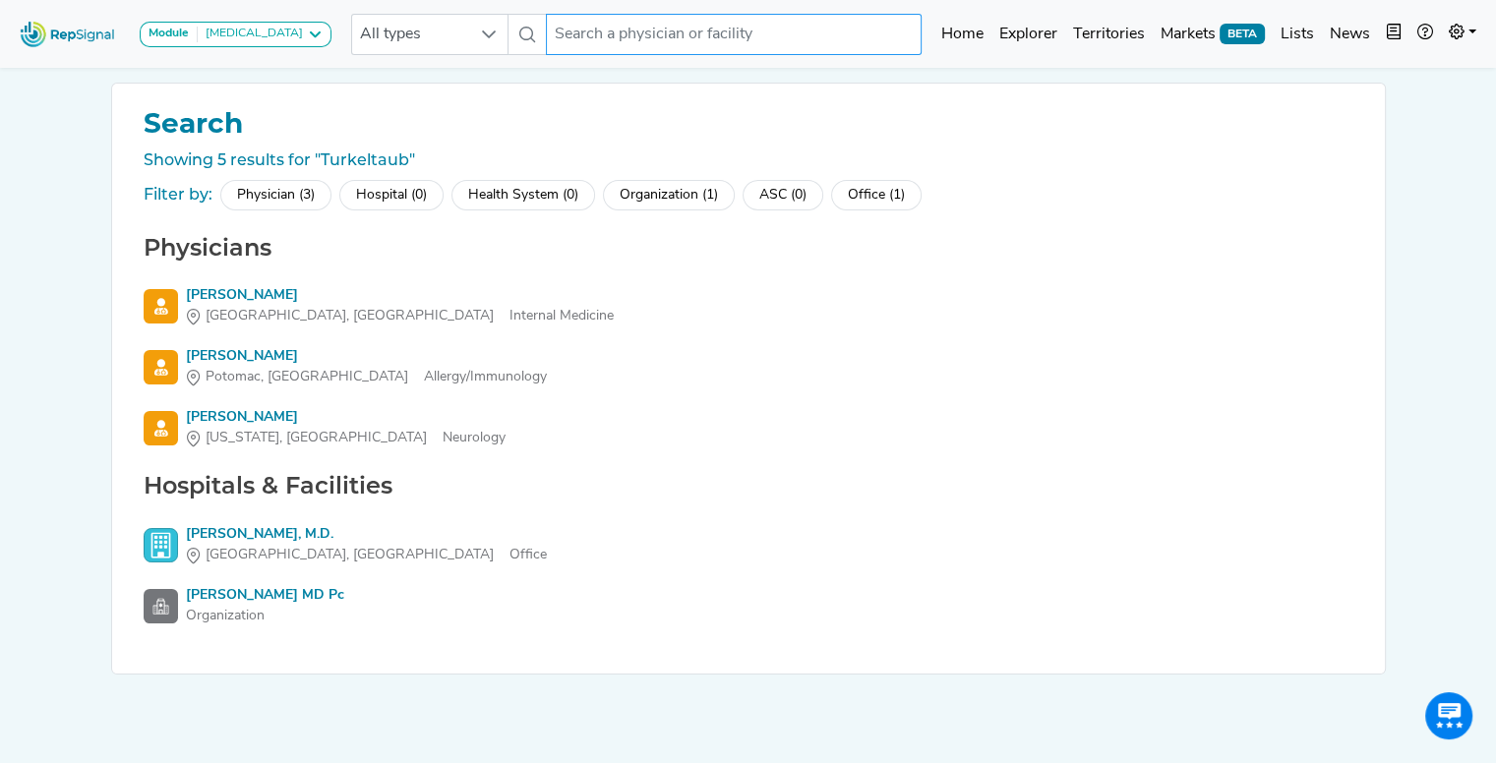
click at [631, 42] on input "text" at bounding box center [734, 34] width 376 height 41
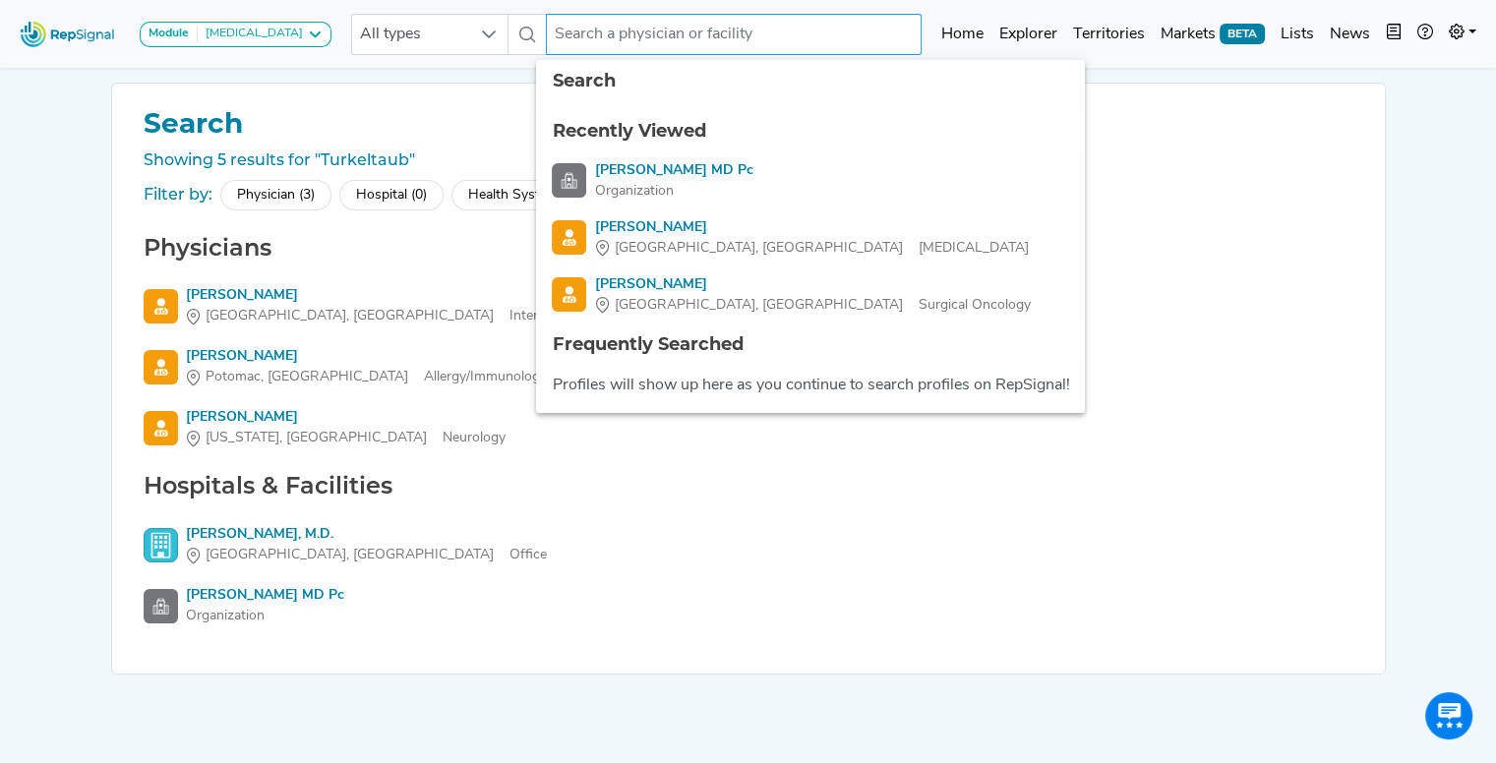
click at [631, 42] on input "text" at bounding box center [734, 34] width 376 height 41
paste input "[PERSON_NAME]"
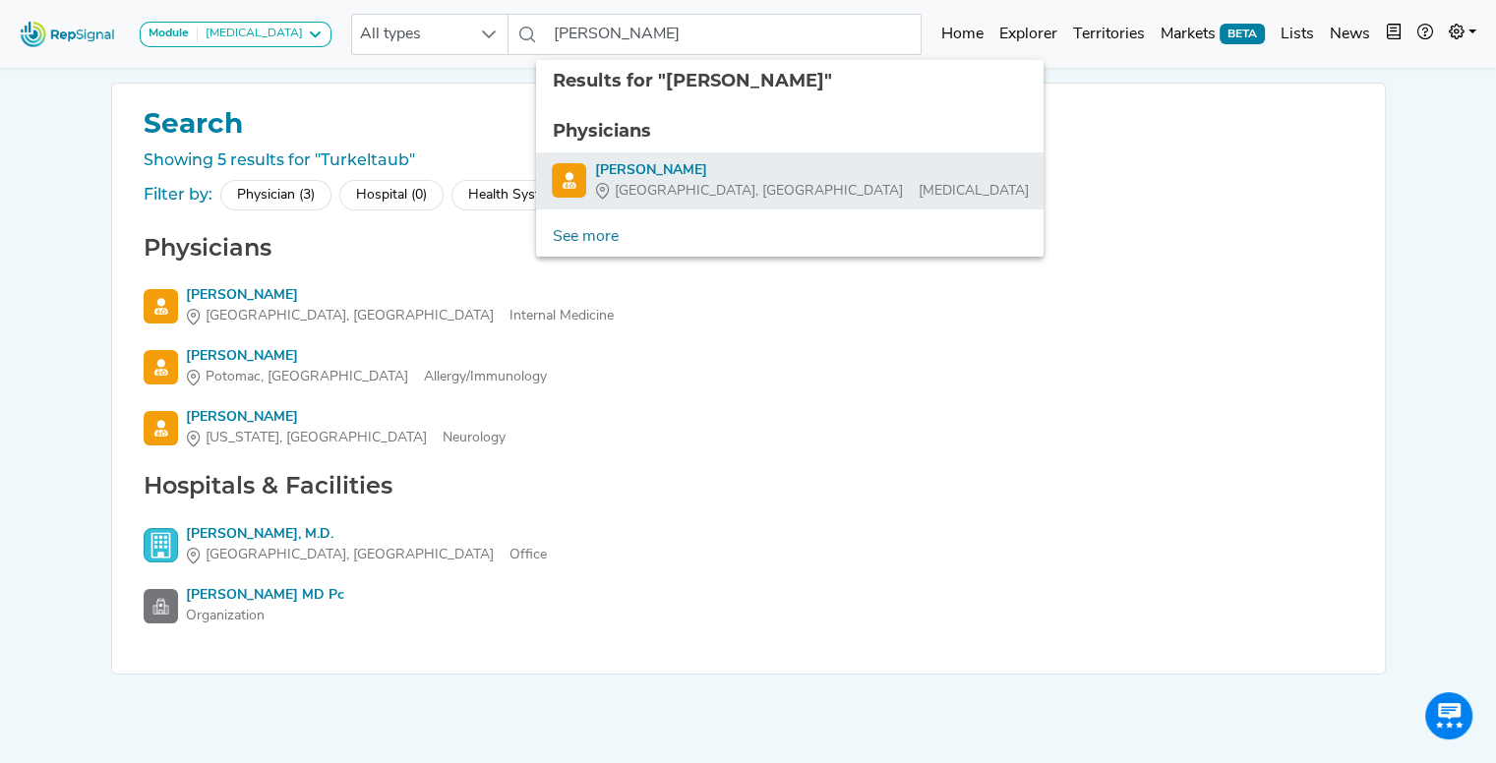
click at [635, 164] on div "[PERSON_NAME]" at bounding box center [811, 170] width 434 height 21
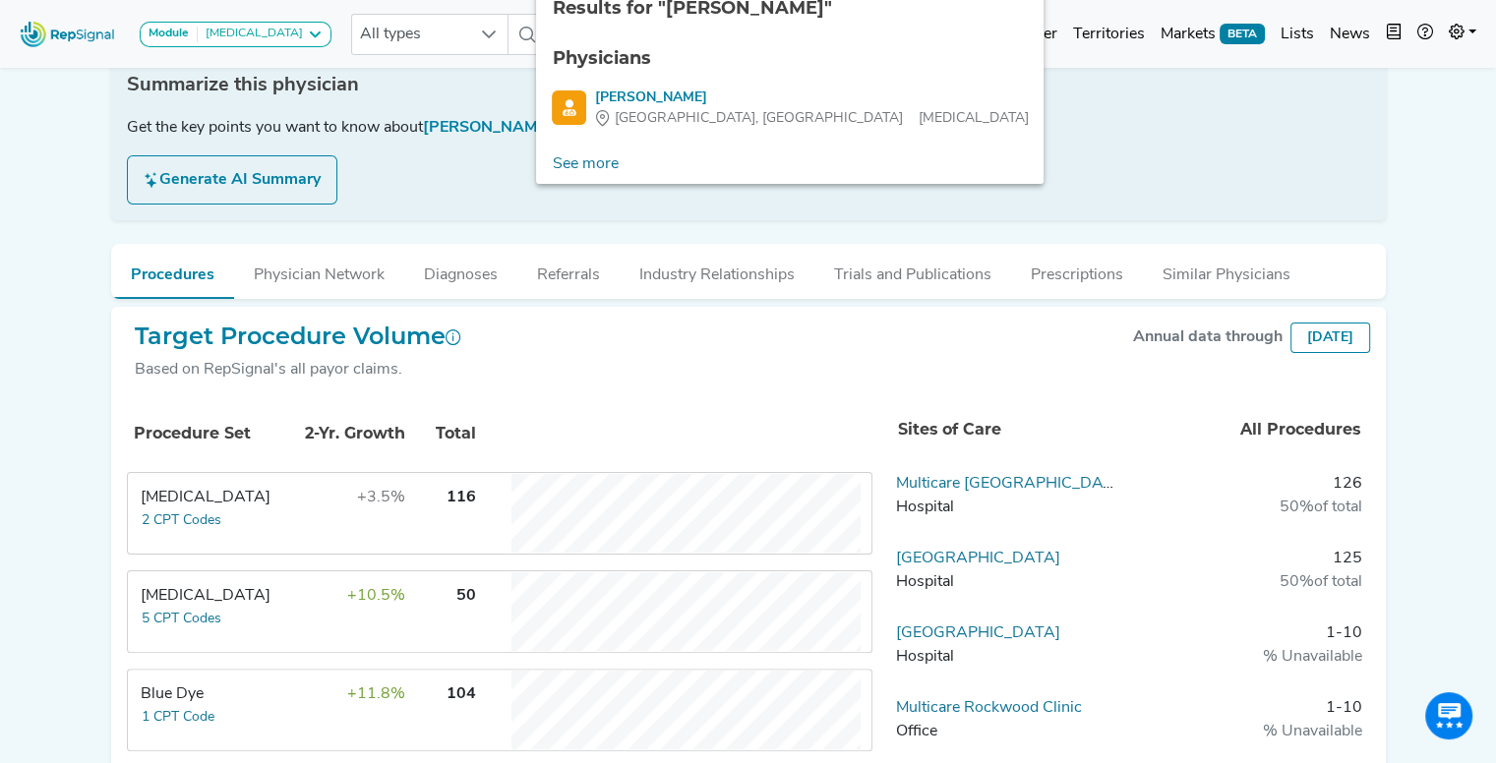
scroll to position [330, 0]
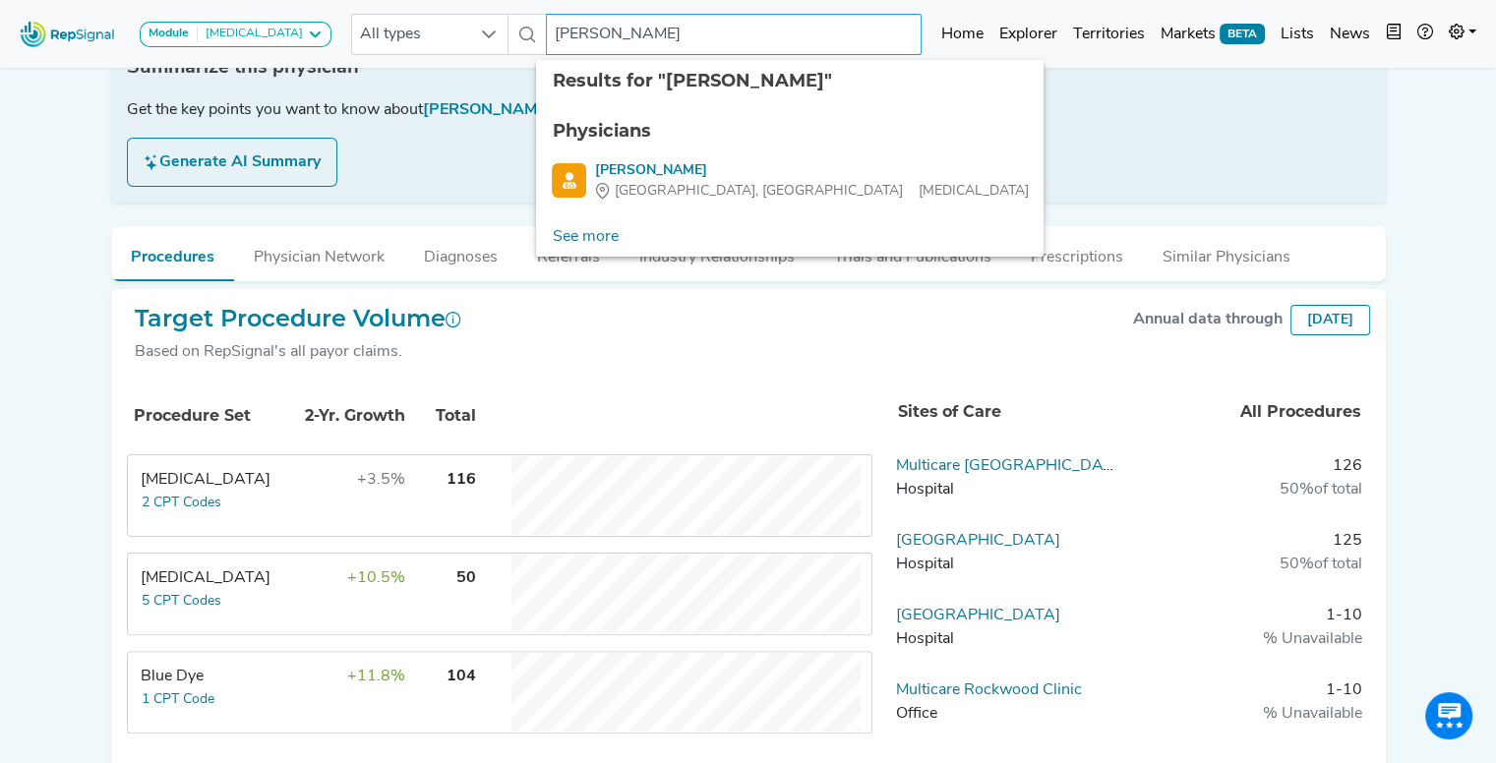
click at [668, 27] on input "[PERSON_NAME]" at bounding box center [734, 34] width 376 height 41
paste input "[PERSON_NAME]"
type input "[PERSON_NAME]"
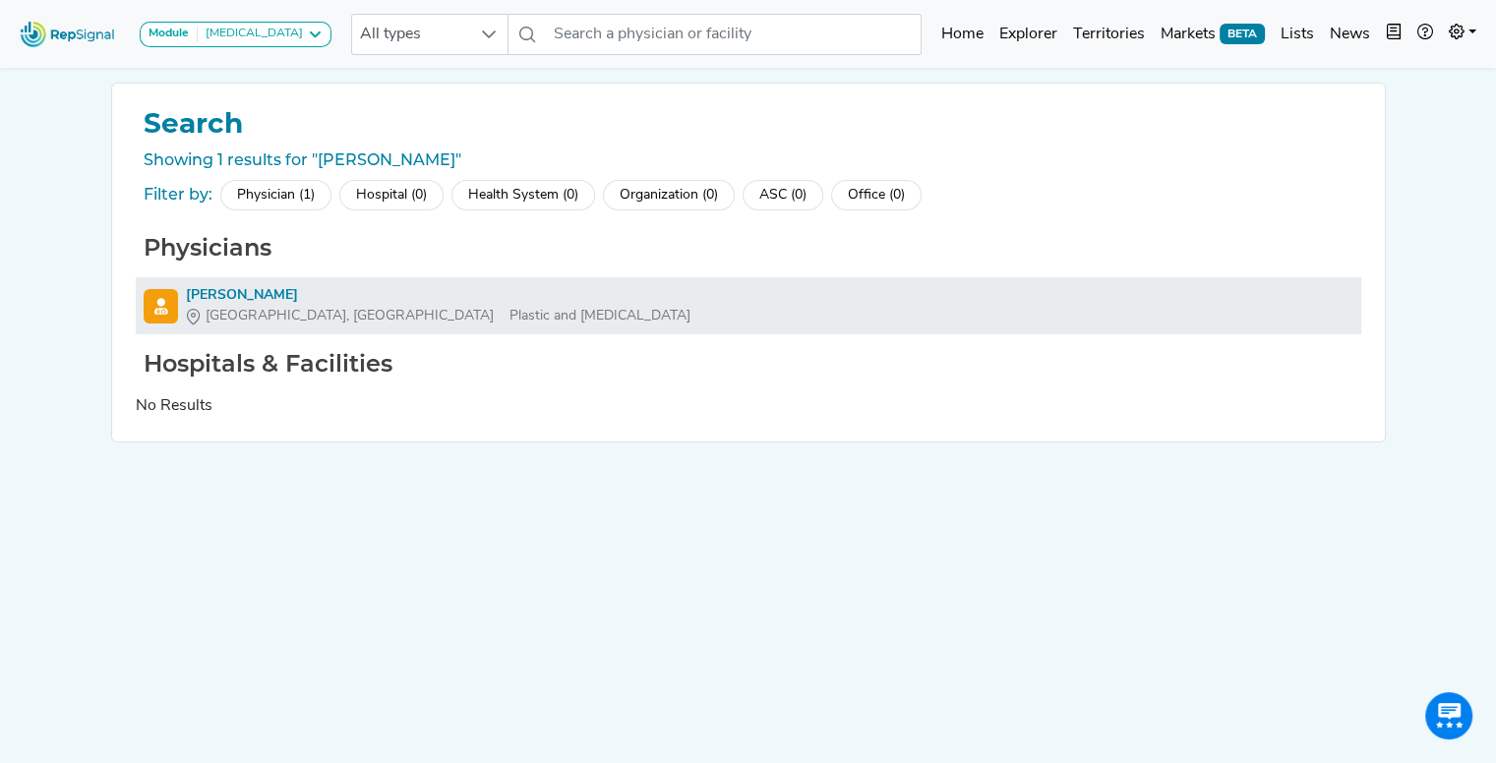
click at [244, 291] on div "[PERSON_NAME]" at bounding box center [438, 295] width 505 height 21
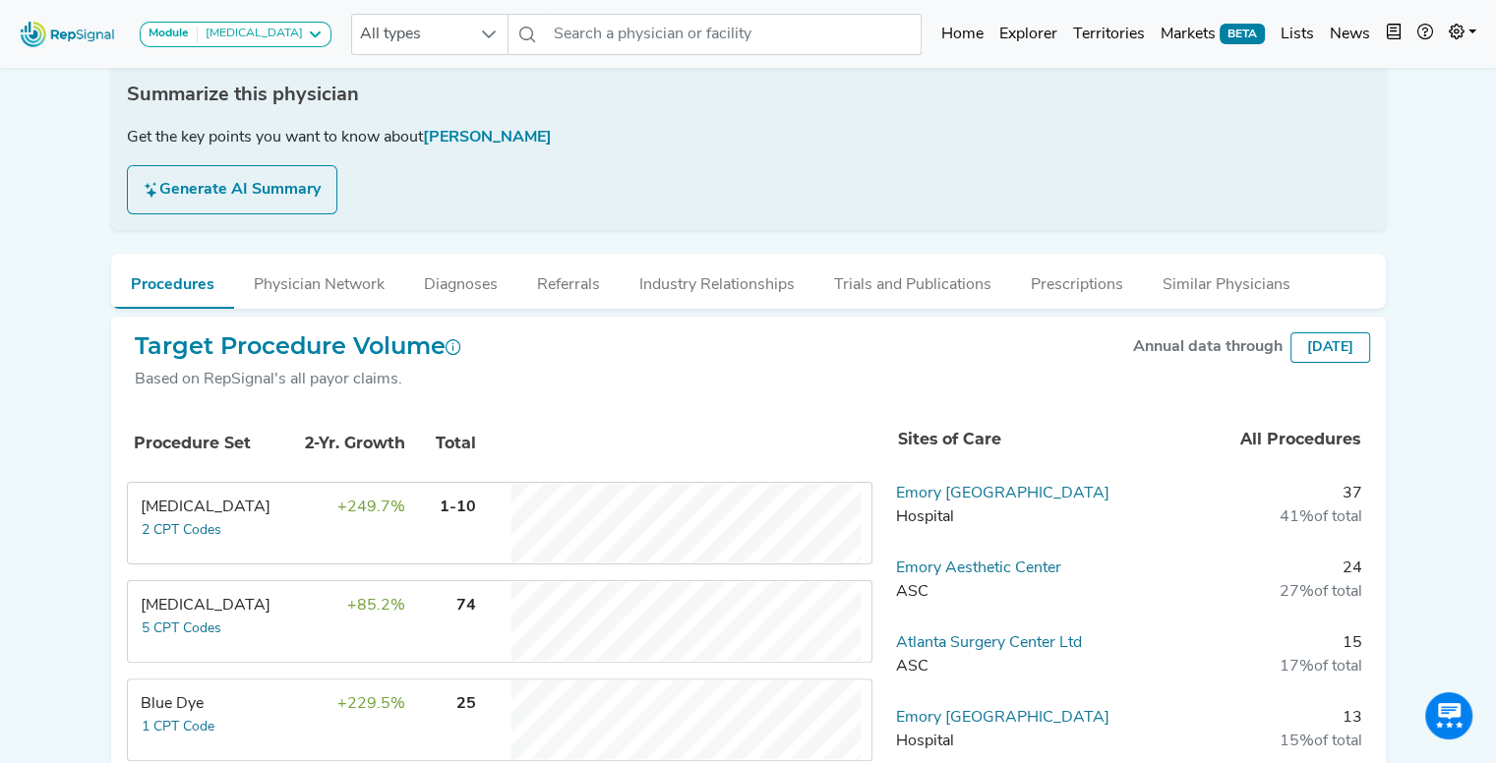
scroll to position [305, 0]
click at [1459, 29] on icon at bounding box center [1457, 32] width 16 height 16
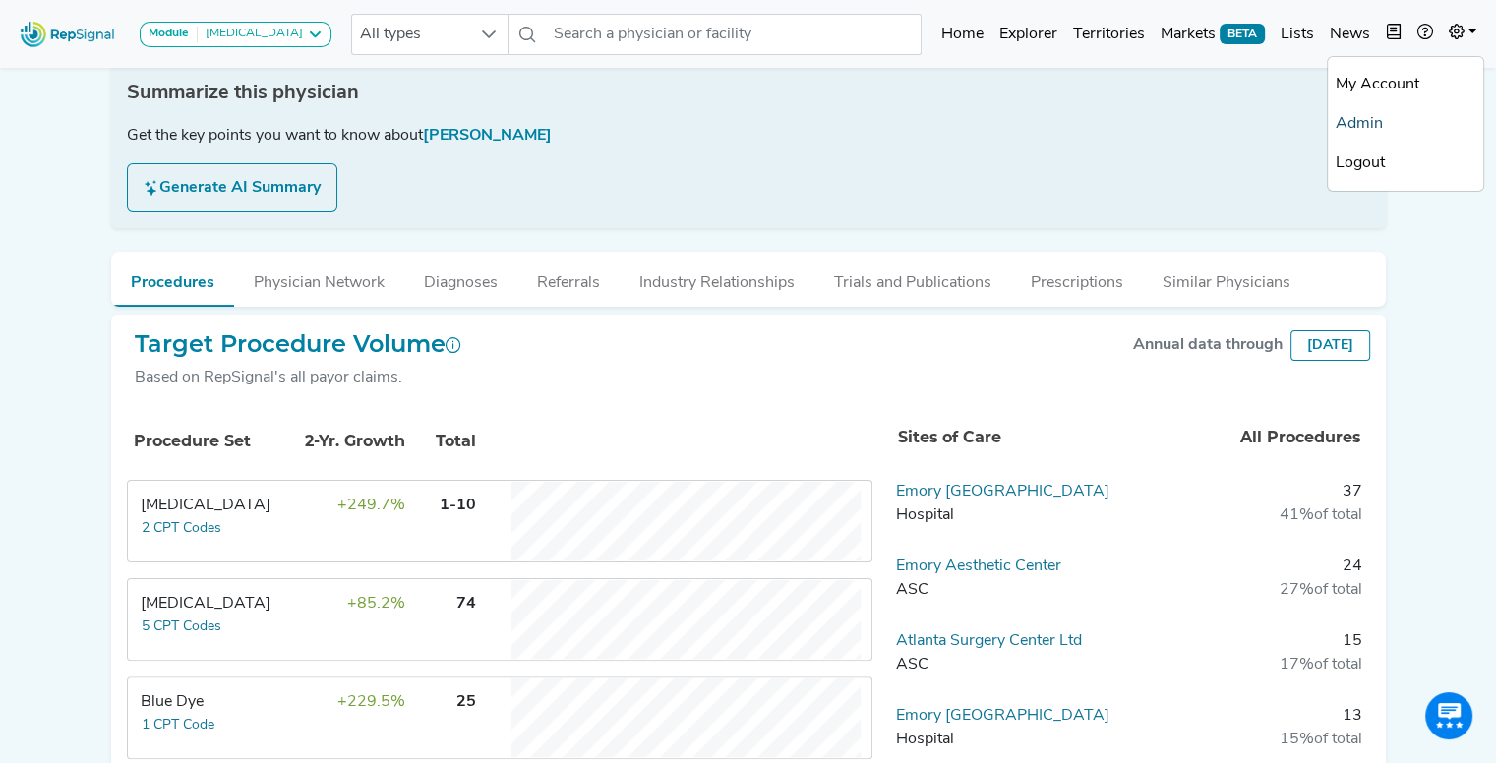
click at [1373, 121] on link "Admin" at bounding box center [1405, 123] width 155 height 39
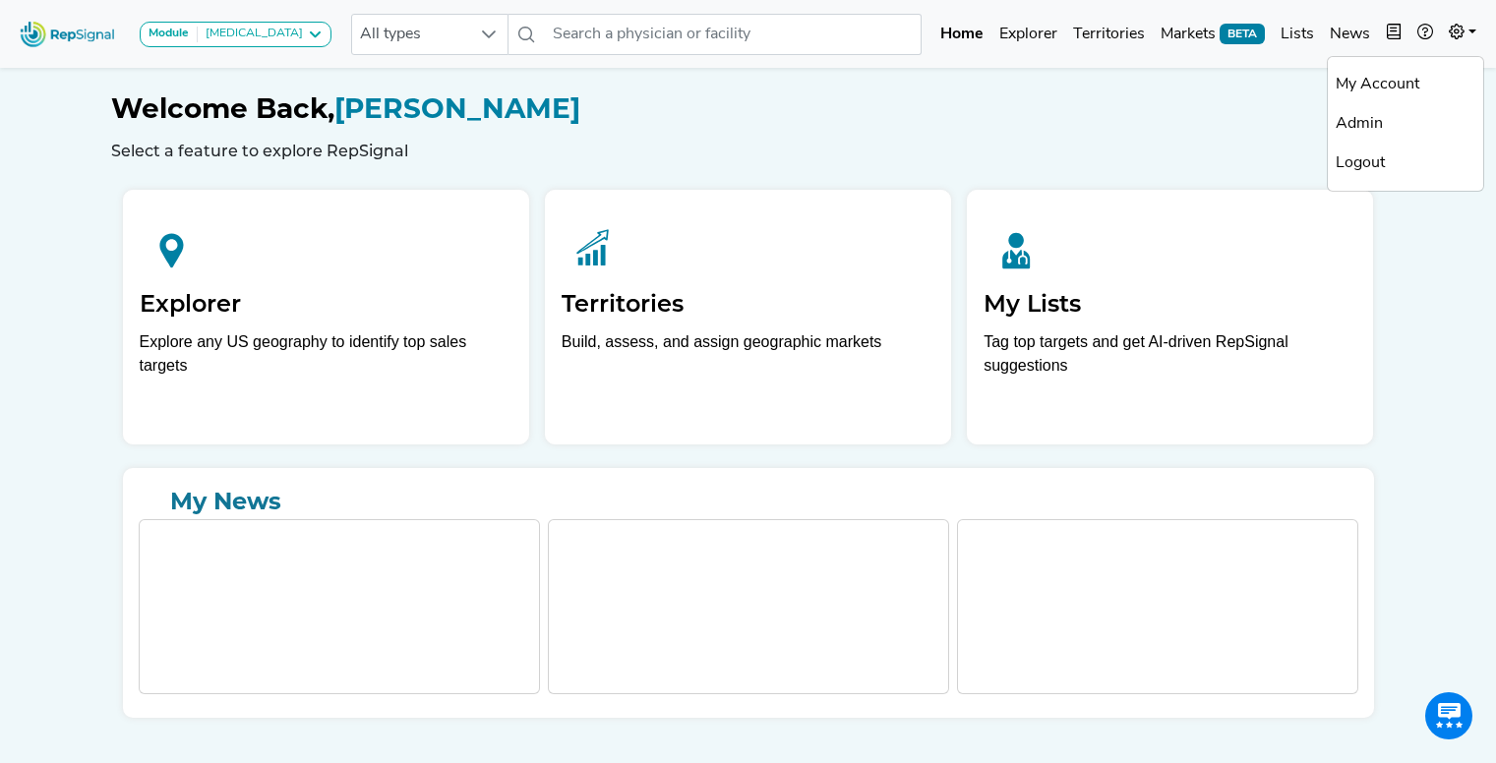
click at [1371, 162] on link "Logout" at bounding box center [1405, 163] width 155 height 39
